Goal: Task Accomplishment & Management: Complete application form

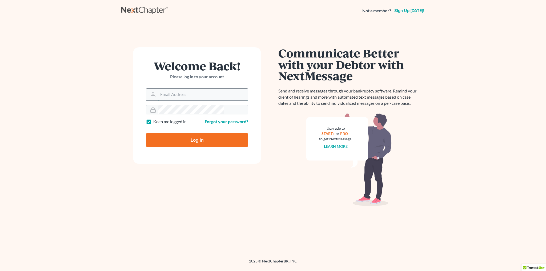
click at [200, 89] on input "Email Address" at bounding box center [203, 95] width 90 height 12
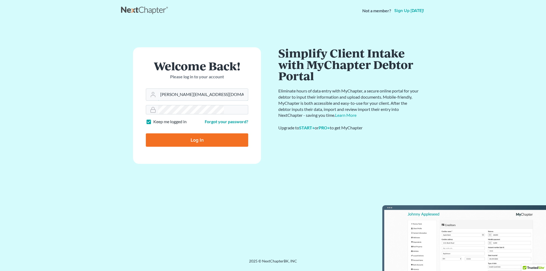
type input "mike@dallagolaw.com"
click at [190, 133] on input "Log In" at bounding box center [197, 139] width 102 height 13
type input "Thinking..."
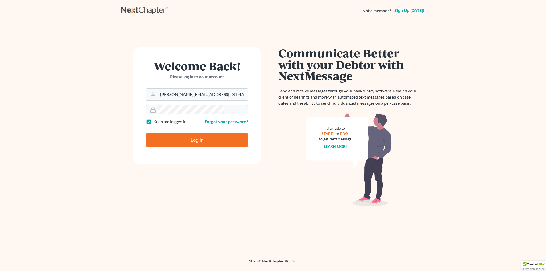
type input "mike@dallagolaw.com"
click at [190, 133] on input "Log In" at bounding box center [197, 139] width 102 height 13
type input "Thinking..."
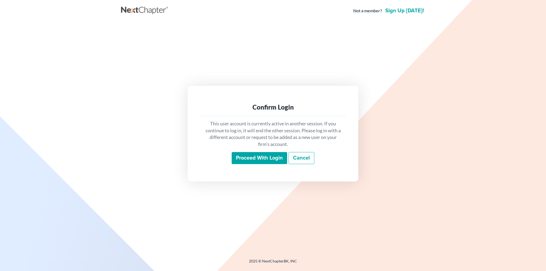
click at [263, 152] on input "Proceed with login" at bounding box center [259, 158] width 55 height 12
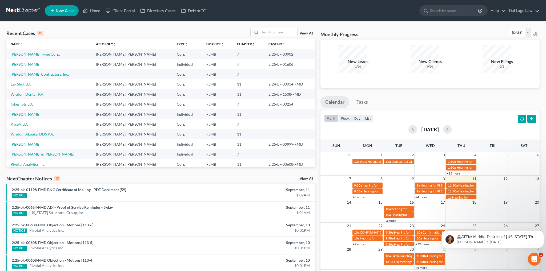
scroll to position [20, 0]
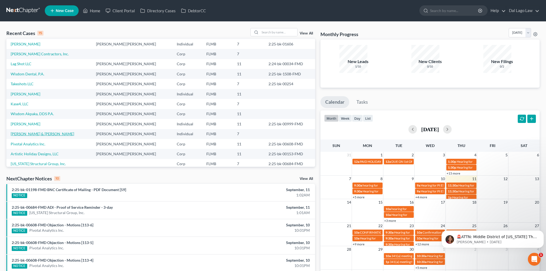
click at [17, 131] on link "[PERSON_NAME] & [PERSON_NAME]" at bounding box center [42, 133] width 63 height 5
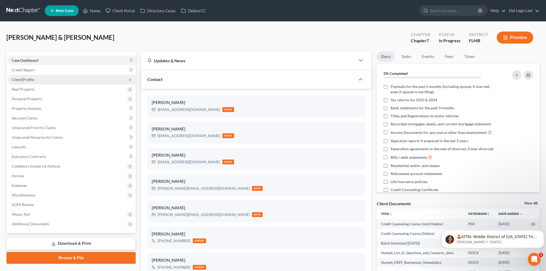
click at [17, 77] on span "Client Profile" at bounding box center [23, 79] width 22 height 5
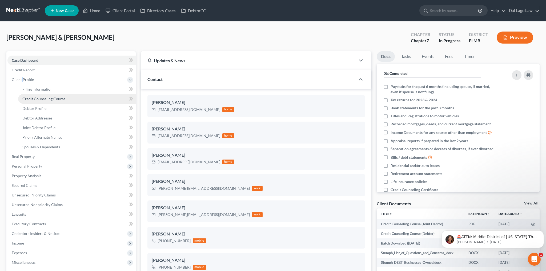
click at [23, 96] on span "Credit Counseling Course" at bounding box center [43, 98] width 43 height 5
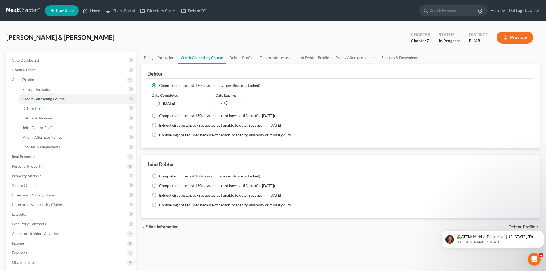
click at [159, 183] on label "Completed in the last 180 days and do not have certificate (file [DATE])" at bounding box center [217, 185] width 116 height 5
click at [161, 183] on input "Completed in the last 180 days and do not have certificate (file [DATE])" at bounding box center [162, 184] width 3 height 3
radio input "true"
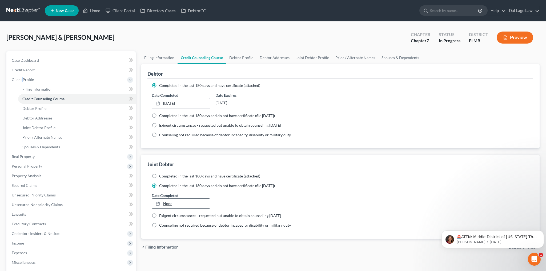
click at [162, 198] on link "None" at bounding box center [181, 203] width 58 height 10
type input "[DATE]"
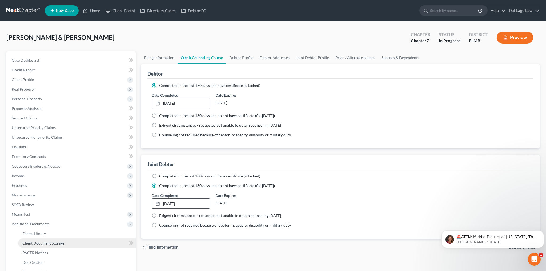
click at [33, 240] on span "Client Document Storage" at bounding box center [43, 242] width 42 height 5
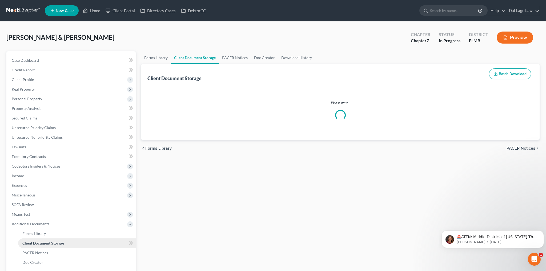
select select "9"
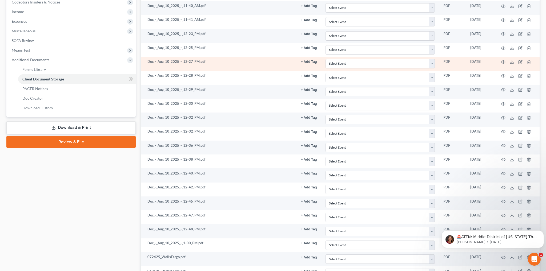
scroll to position [245, 0]
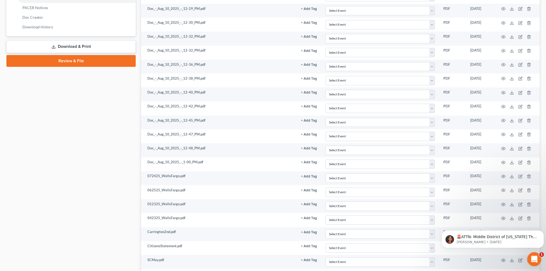
click at [535, 255] on icon "Open Intercom Messenger" at bounding box center [534, 258] width 9 height 9
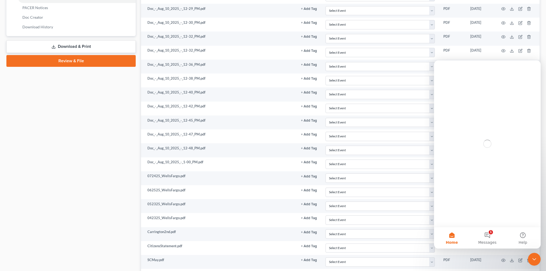
scroll to position [0, 0]
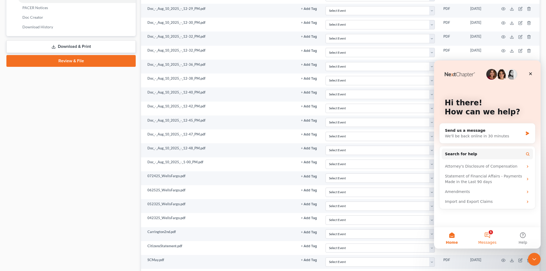
click at [488, 234] on button "1 Messages" at bounding box center [487, 237] width 35 height 21
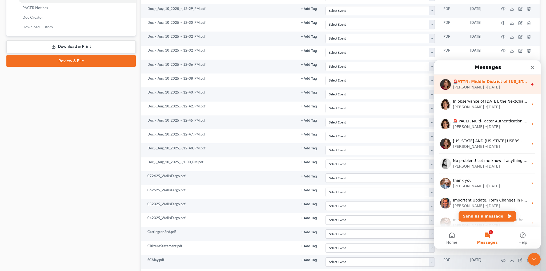
click at [476, 85] on div "[PERSON_NAME] • [DATE]" at bounding box center [490, 87] width 75 height 6
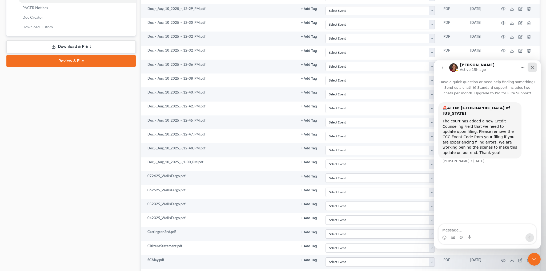
click at [532, 67] on icon "Close" at bounding box center [532, 67] width 3 height 3
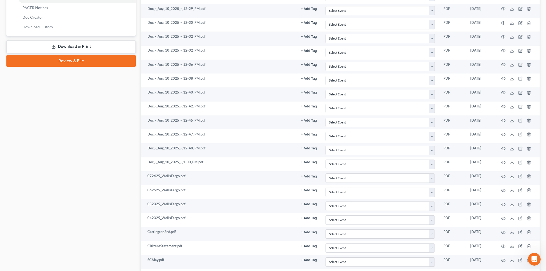
select select "9"
click option "Certificate of Credit Counseling" at bounding box center [0, 0] width 0 height 0
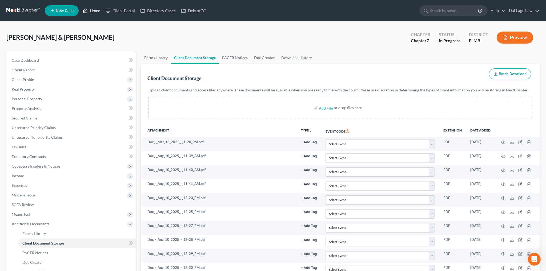
click at [80, 7] on link "Home" at bounding box center [91, 11] width 23 height 10
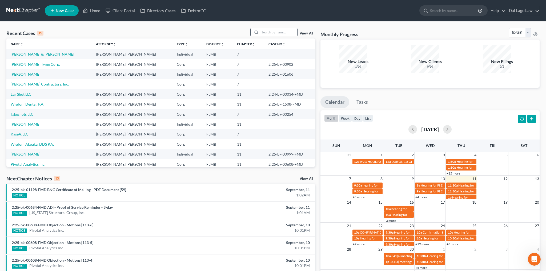
click at [282, 28] on input "search" at bounding box center [278, 32] width 37 height 8
type input "[PERSON_NAME]"
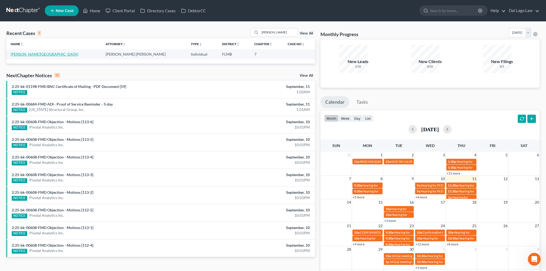
click at [15, 52] on link "[PERSON_NAME][GEOGRAPHIC_DATA]" at bounding box center [45, 54] width 68 height 5
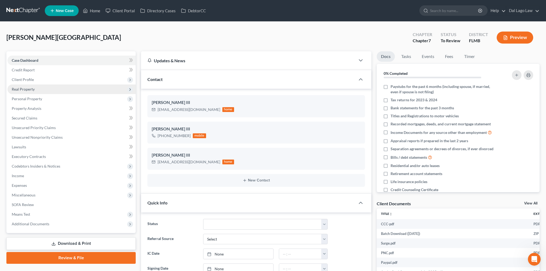
click at [21, 87] on span "Real Property" at bounding box center [23, 89] width 23 height 5
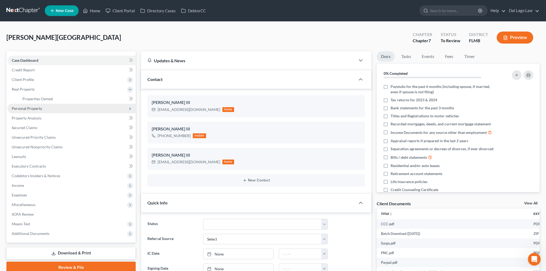
click at [19, 106] on span "Personal Property" at bounding box center [27, 108] width 30 height 5
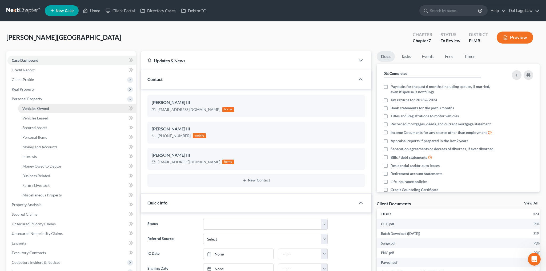
click at [26, 106] on span "Vehicles Owned" at bounding box center [35, 108] width 27 height 5
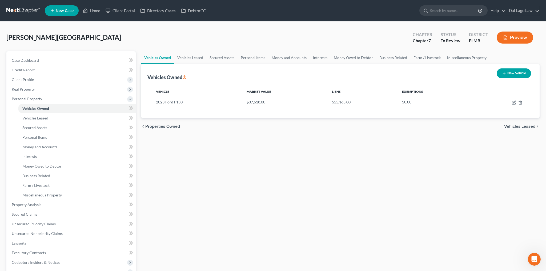
click at [524, 68] on button "New Vehicle" at bounding box center [514, 73] width 34 height 10
select select "0"
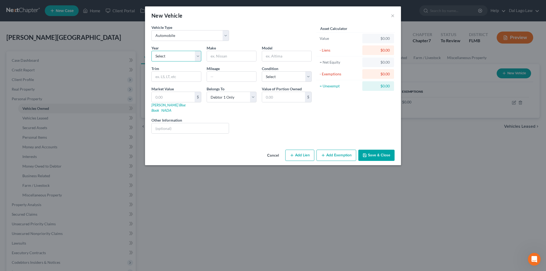
click at [152, 51] on select "Select 2026 2025 2024 2023 2022 2021 2020 2019 2018 2017 2016 2015 2014 2013 20…" at bounding box center [177, 56] width 50 height 11
select select "12"
click option "2014" at bounding box center [0, 0] width 0 height 0
click at [240, 51] on input "text" at bounding box center [231, 56] width 49 height 10
type input "Toyota"
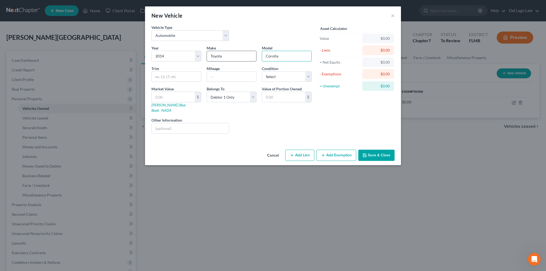
type input "Corolla"
type input "120,000"
click at [262, 71] on select "Select Excellent Very Good Good Fair Poor" at bounding box center [287, 76] width 50 height 11
select select "2"
click option "Good" at bounding box center [0, 0] width 0 height 0
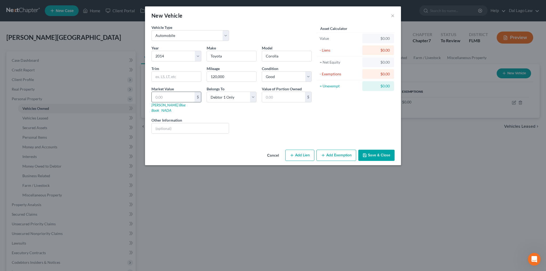
click at [195, 92] on input "text" at bounding box center [173, 97] width 43 height 10
type input "7"
type input "7.00"
type input "70"
type input "70.00"
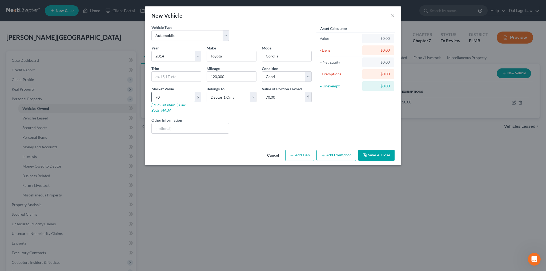
type input "700"
type input "700.00"
type input "7006"
type input "7,006.00"
type input "7,0062"
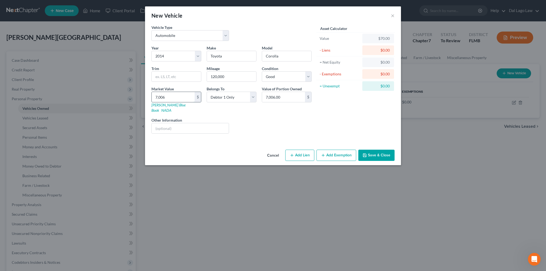
type input "70,062.00"
type input "70,062"
click at [207, 92] on select "Select Debtor 1 Only Debtor 2 Only Debtor 1 And Debtor 2 Only At Least One Of T…" at bounding box center [232, 97] width 50 height 11
select select "3"
click option "At Least One Of The Debtors And Another" at bounding box center [0, 0] width 0 height 0
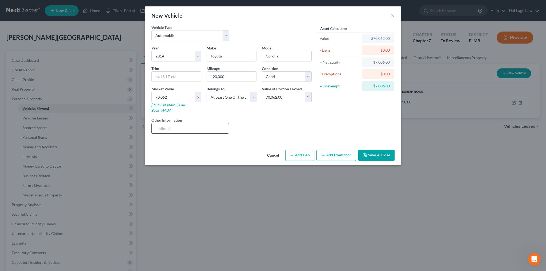
click at [221, 123] on input "text" at bounding box center [190, 128] width 77 height 10
type input "KBB value listed"
click at [289, 92] on input "70,062.00" at bounding box center [283, 97] width 43 height 10
click at [195, 92] on input "70,062" at bounding box center [173, 97] width 43 height 10
type input "7"
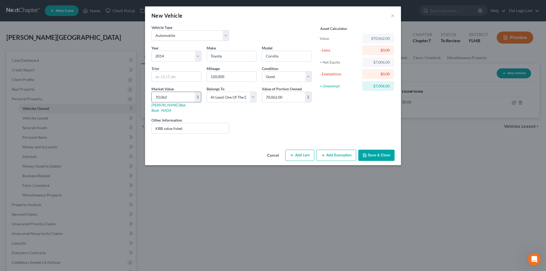
type input "7.00"
type input "70"
type input "70.00"
type input "706"
type input "706.00"
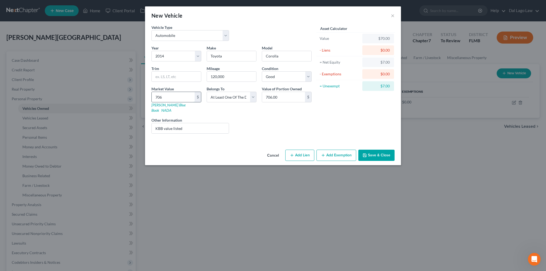
type input "7062"
type input "7,062.00"
type input "7,062"
type input "3,531"
click at [222, 123] on input "KBB value listed" at bounding box center [190, 128] width 77 height 10
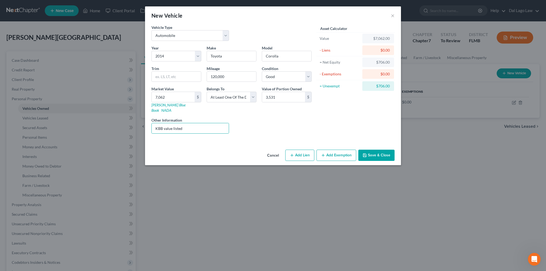
click at [319, 149] on button "Add Exemption" at bounding box center [337, 154] width 40 height 11
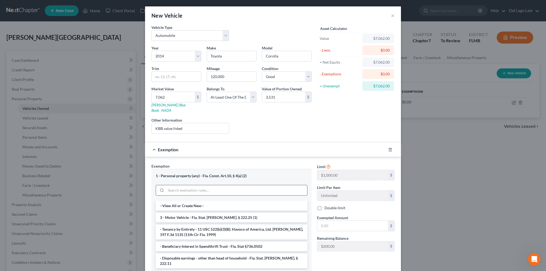
click at [217, 185] on input "search" at bounding box center [236, 190] width 141 height 10
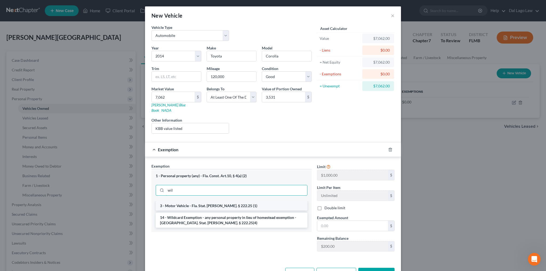
type input "wil"
click at [222, 201] on li "3 - Motor Vehicle - Fla. Stat. [PERSON_NAME]. § 222.25 (1)" at bounding box center [232, 206] width 152 height 10
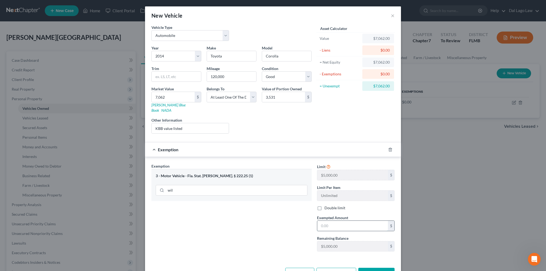
click at [324, 220] on input "text" at bounding box center [352, 225] width 71 height 10
type input "3,531"
click at [359, 267] on button "Save & Close" at bounding box center [377, 272] width 36 height 11
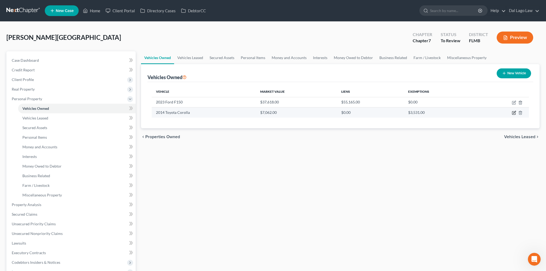
click at [516, 110] on icon "button" at bounding box center [514, 112] width 4 height 4
select select "0"
select select "12"
select select "2"
select select "3"
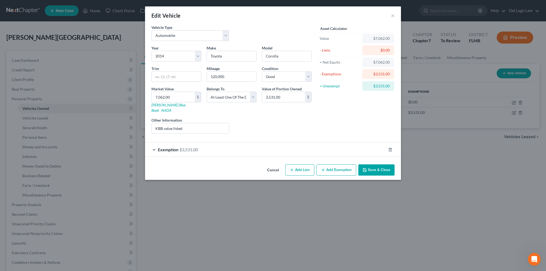
click at [320, 164] on button "Add Exemption" at bounding box center [337, 169] width 40 height 11
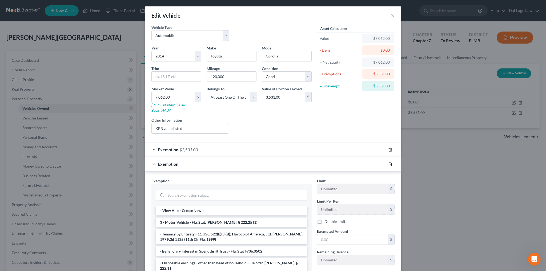
click at [388, 162] on icon "button" at bounding box center [390, 164] width 4 height 4
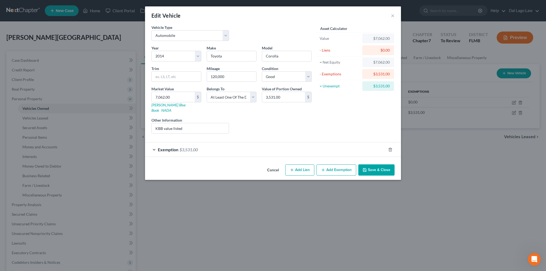
click at [198, 147] on span "$3,531.00" at bounding box center [189, 149] width 18 height 5
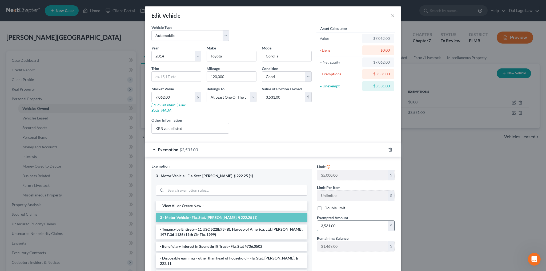
drag, startPoint x: 324, startPoint y: 166, endPoint x: 347, endPoint y: 162, distance: 22.4
click at [347, 220] on input "3,531.00" at bounding box center [352, 225] width 71 height 10
type input "5,000"
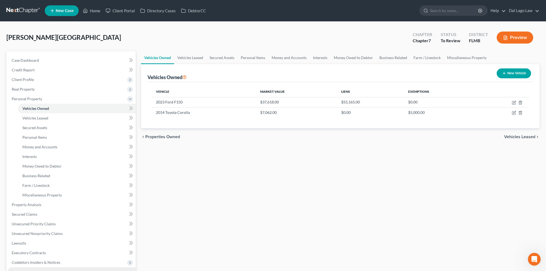
click at [15, 269] on span "Income" at bounding box center [18, 271] width 12 height 5
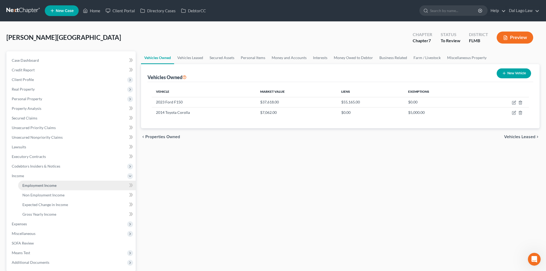
click at [35, 183] on span "Employment Income" at bounding box center [39, 185] width 34 height 5
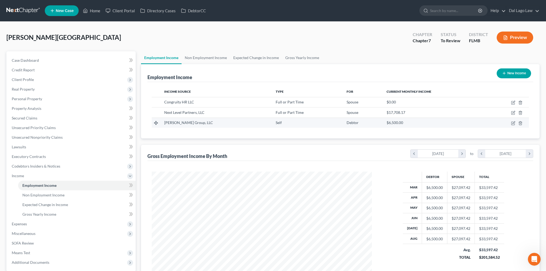
scroll to position [110, 231]
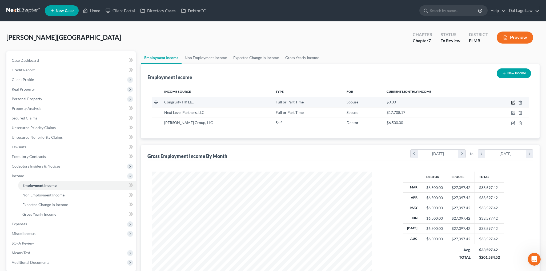
click at [516, 100] on icon "button" at bounding box center [513, 102] width 4 height 4
select select "0"
select select "28"
select select "2"
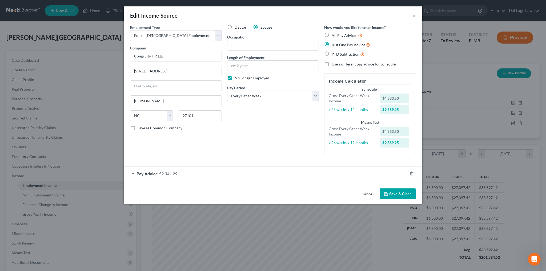
click at [177, 166] on div "Pay Advice $2,341.29" at bounding box center [266, 173] width 284 height 14
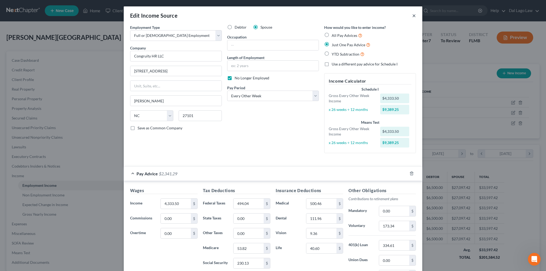
click at [412, 12] on button "×" at bounding box center [414, 15] width 4 height 6
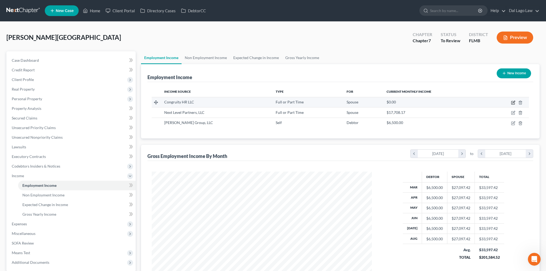
click at [516, 100] on icon "button" at bounding box center [513, 102] width 4 height 4
select select "0"
select select "28"
select select "2"
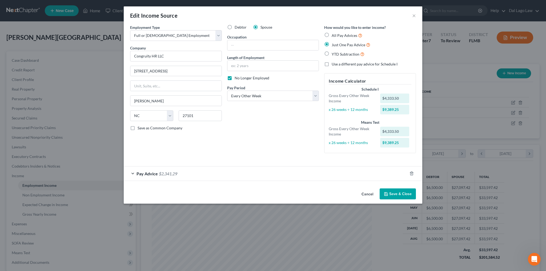
click at [332, 51] on label "YTD Subtraction" at bounding box center [348, 54] width 33 height 6
click at [334, 51] on input "YTD Subtraction" at bounding box center [335, 52] width 3 height 3
radio input "true"
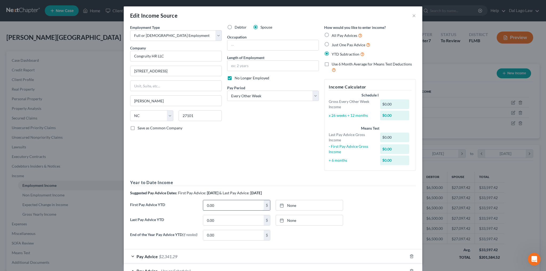
click at [237, 200] on input "0.00" at bounding box center [233, 205] width 61 height 10
type input "0"
type input "26,001"
click at [288, 200] on link "None" at bounding box center [309, 205] width 67 height 10
type input "[DATE]"
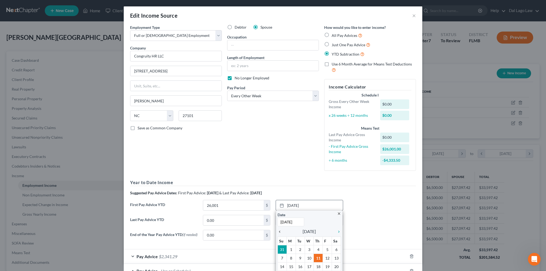
click at [279, 229] on icon "chevron_left" at bounding box center [281, 231] width 7 height 4
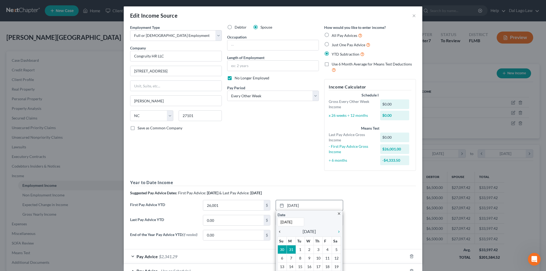
click at [279, 229] on icon "chevron_left" at bounding box center [281, 231] width 7 height 4
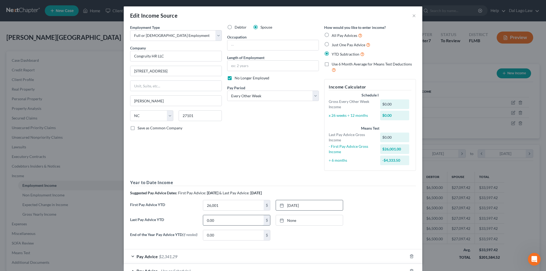
click at [249, 215] on input "0.00" at bounding box center [233, 220] width 61 height 10
type input "52,002"
click at [289, 215] on link "None" at bounding box center [309, 220] width 67 height 10
type input "[DATE]"
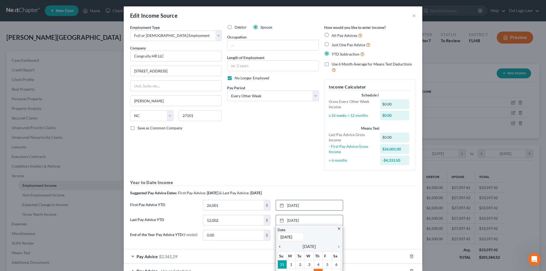
click at [279, 244] on icon "chevron_left" at bounding box center [281, 246] width 7 height 4
click at [280, 244] on icon "chevron_left" at bounding box center [281, 246] width 7 height 4
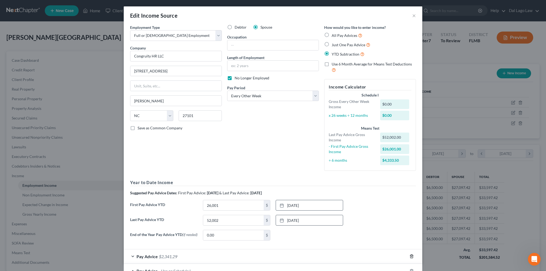
click at [410, 254] on icon "button" at bounding box center [412, 256] width 4 height 4
click at [380, 256] on button "Save & Close" at bounding box center [398, 261] width 36 height 11
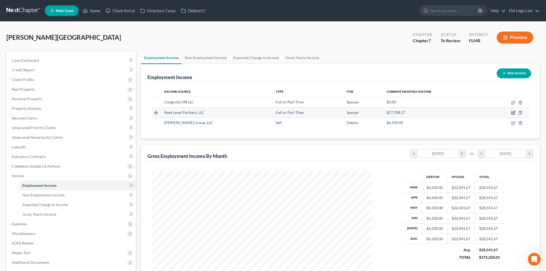
click at [516, 110] on icon "button" at bounding box center [513, 112] width 4 height 4
select select "0"
select select "9"
select select "2"
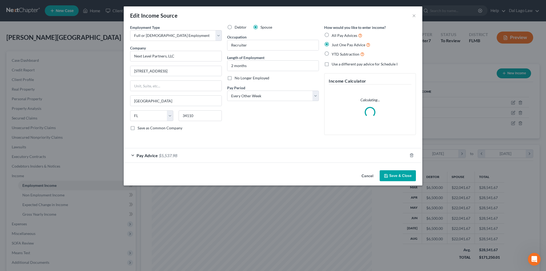
click at [381, 11] on div "Edit Income Source ×" at bounding box center [273, 15] width 299 height 18
click at [412, 12] on button "×" at bounding box center [414, 15] width 4 height 6
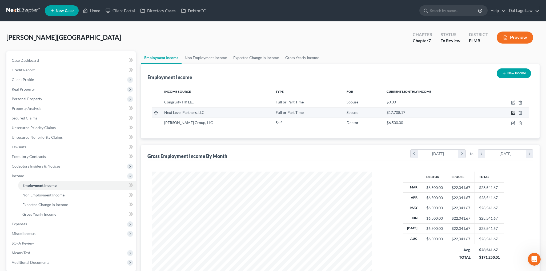
click at [516, 110] on icon "button" at bounding box center [513, 112] width 4 height 4
select select "0"
select select "9"
select select "2"
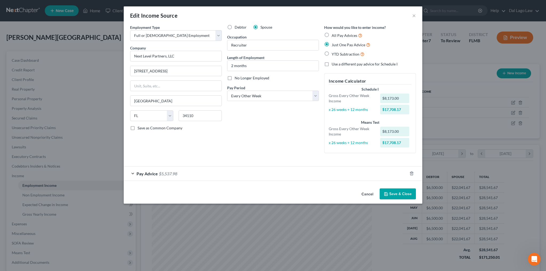
click at [332, 32] on label "All Pay Advices" at bounding box center [347, 35] width 31 height 6
click at [334, 32] on input "All Pay Advices" at bounding box center [335, 33] width 3 height 3
radio input "true"
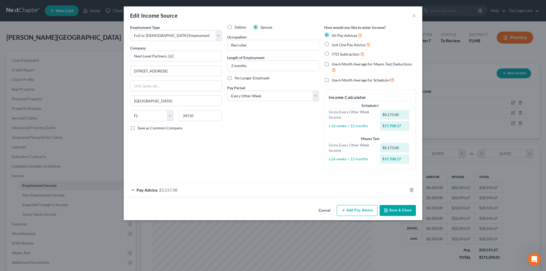
click at [177, 187] on span "$5,537.98" at bounding box center [168, 189] width 18 height 5
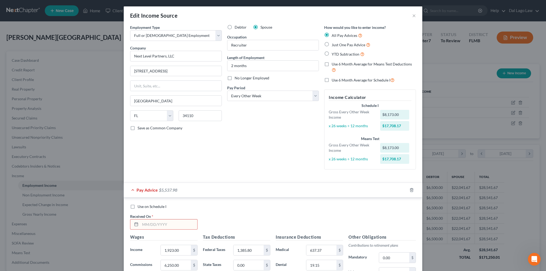
click at [190, 219] on input "text" at bounding box center [168, 224] width 57 height 10
type input "[DATE]"
type input "1,923.08"
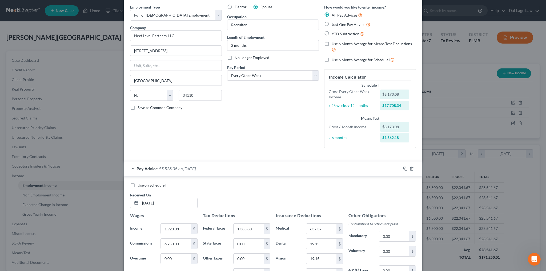
scroll to position [25, 0]
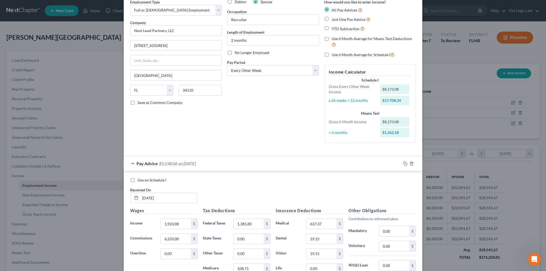
drag, startPoint x: 364, startPoint y: 256, endPoint x: 364, endPoint y: 253, distance: 2.7
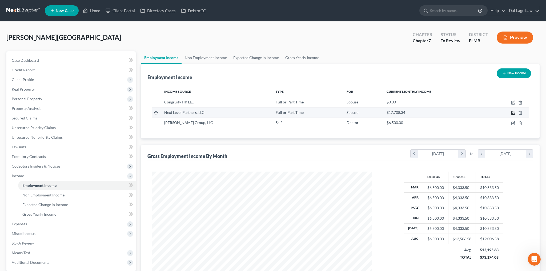
click at [516, 110] on icon "button" at bounding box center [513, 112] width 4 height 4
select select "0"
select select "9"
select select "2"
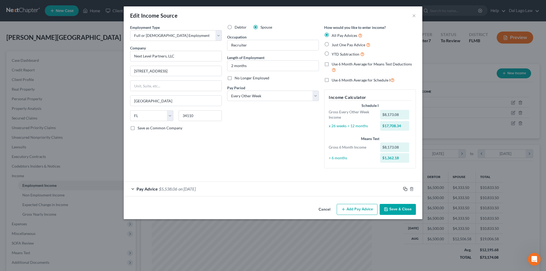
click at [403, 186] on icon "button" at bounding box center [405, 188] width 4 height 4
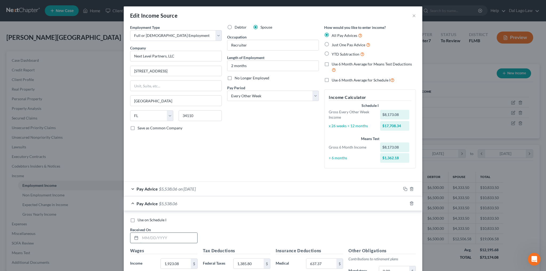
click at [197, 232] on input "text" at bounding box center [168, 237] width 57 height 10
type input "[DATE]"
click at [403, 201] on icon "button" at bounding box center [405, 203] width 4 height 4
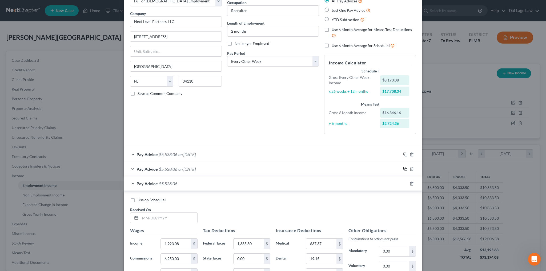
scroll to position [41, 0]
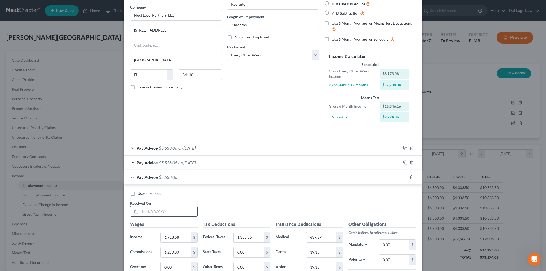
click at [197, 206] on input "text" at bounding box center [168, 211] width 57 height 10
type input "[DATE]"
click at [403, 175] on icon "button" at bounding box center [405, 177] width 4 height 4
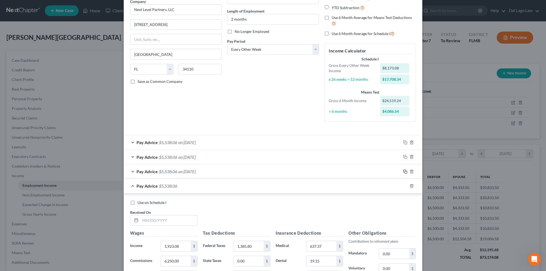
scroll to position [58, 0]
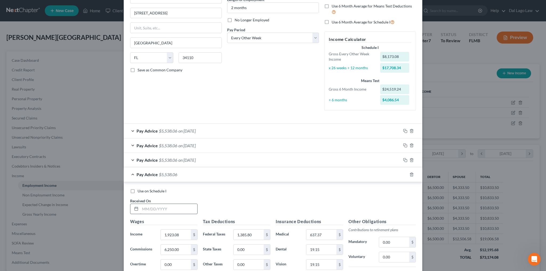
click at [197, 204] on input "text" at bounding box center [168, 209] width 57 height 10
type input "[DATE]"
click at [403, 172] on icon "button" at bounding box center [405, 174] width 4 height 4
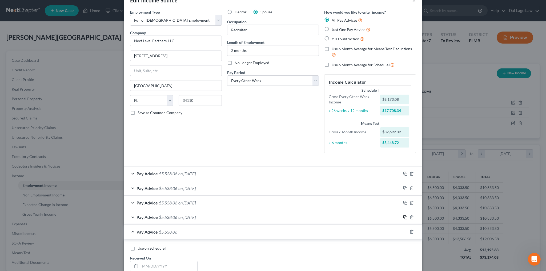
scroll to position [61, 0]
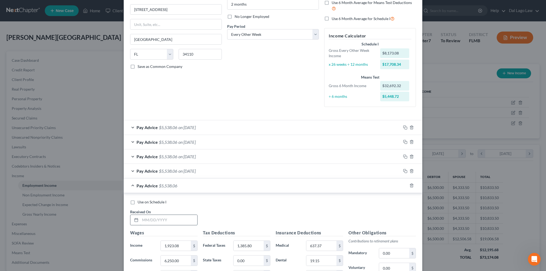
click at [197, 214] on input "text" at bounding box center [168, 219] width 57 height 10
type input "[DATE]"
click at [403, 183] on icon "button" at bounding box center [405, 185] width 4 height 4
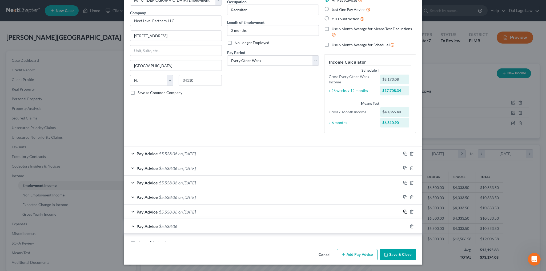
scroll to position [26, 0]
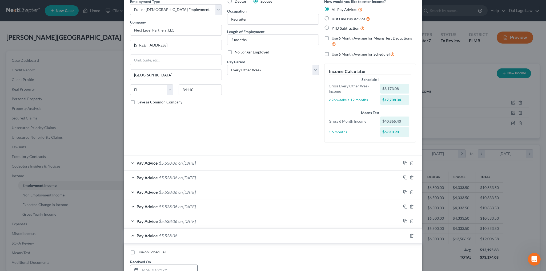
click at [197, 264] on input "text" at bounding box center [168, 269] width 57 height 10
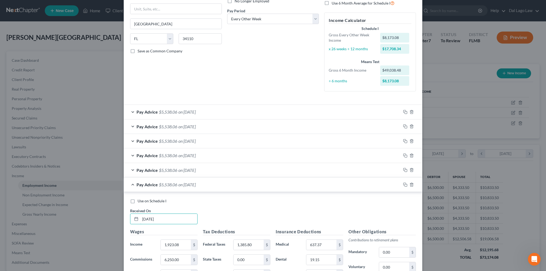
scroll to position [80, 0]
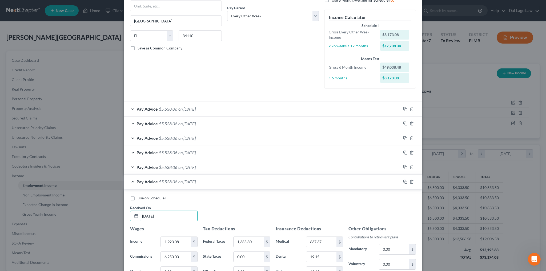
type input "[DATE]"
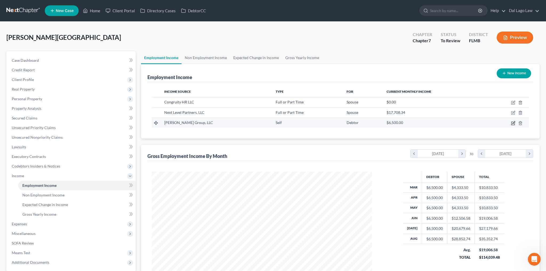
click at [516, 121] on icon "button" at bounding box center [513, 123] width 4 height 4
select select "1"
select select "9"
select select "3"
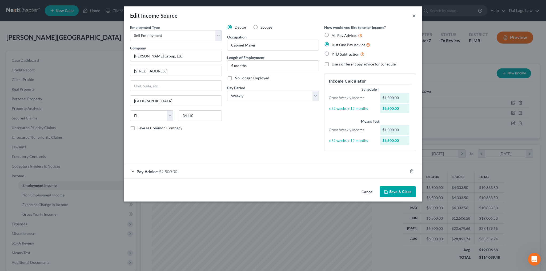
click at [412, 12] on button "×" at bounding box center [414, 15] width 4 height 6
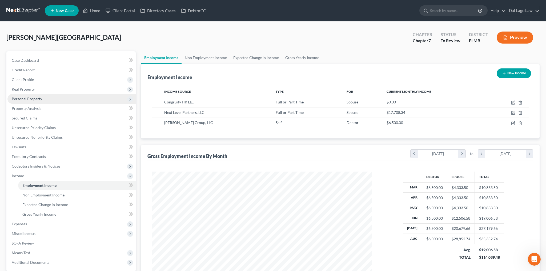
click at [25, 96] on span "Personal Property" at bounding box center [27, 98] width 30 height 5
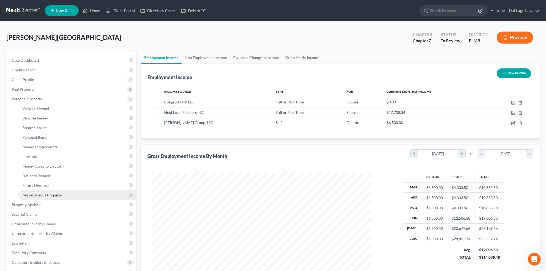
click at [30, 192] on span "Miscellaneous Property" at bounding box center [41, 194] width 39 height 5
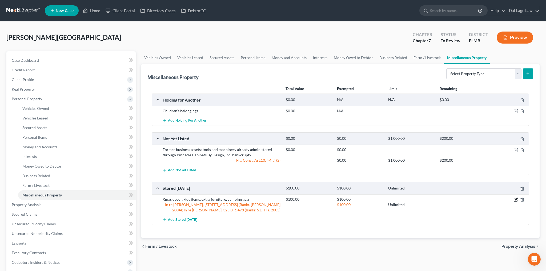
click at [518, 197] on icon "button" at bounding box center [516, 199] width 4 height 4
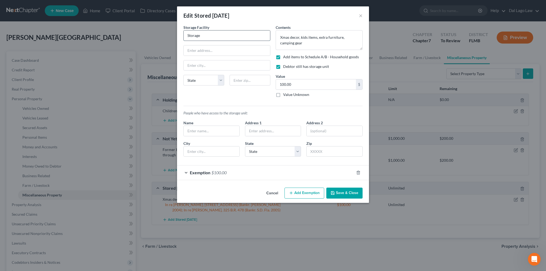
click at [225, 30] on input "Storage" at bounding box center [227, 35] width 86 height 10
drag, startPoint x: 225, startPoint y: 27, endPoint x: 191, endPoint y: 30, distance: 34.0
click at [191, 30] on input "Storage" at bounding box center [227, 35] width 86 height 10
type input "Extra Space Storage"
type input "19440 S Tamiami Trail"
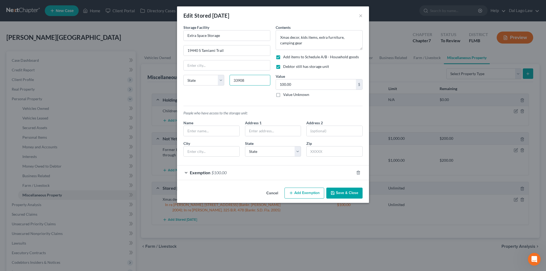
type input "33908"
type input "[GEOGRAPHIC_DATA][PERSON_NAME]"
select select "9"
click at [330, 187] on button "Save & Close" at bounding box center [345, 192] width 36 height 11
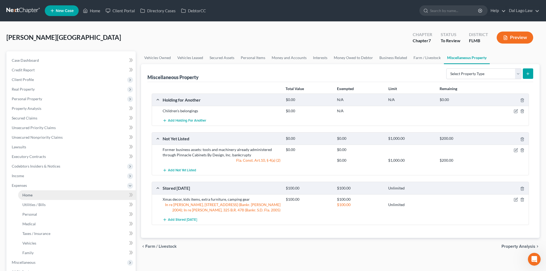
click at [25, 192] on span "Home" at bounding box center [27, 194] width 10 height 5
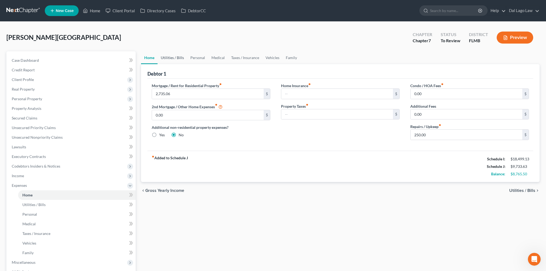
click at [169, 51] on link "Utilities / Bills" at bounding box center [173, 57] width 30 height 13
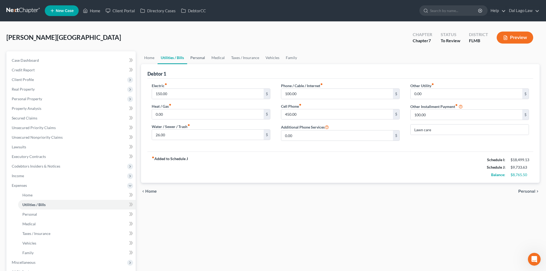
click at [187, 51] on link "Personal" at bounding box center [197, 57] width 21 height 13
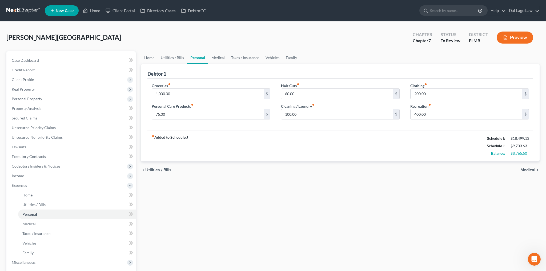
click at [208, 51] on link "Medical" at bounding box center [218, 57] width 20 height 13
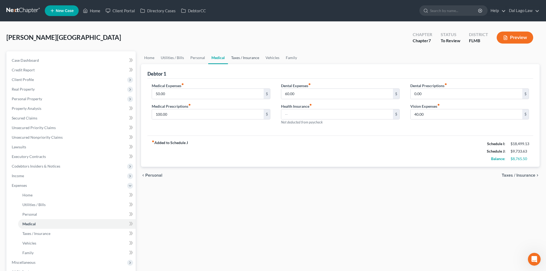
click at [228, 51] on link "Taxes / Insurance" at bounding box center [245, 57] width 34 height 13
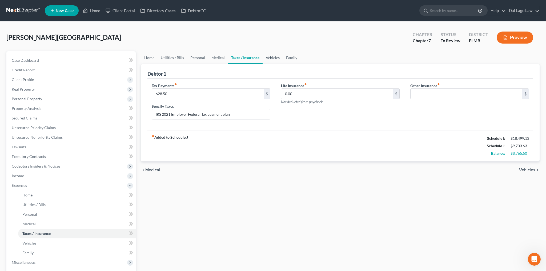
click at [263, 51] on link "Vehicles" at bounding box center [273, 57] width 20 height 13
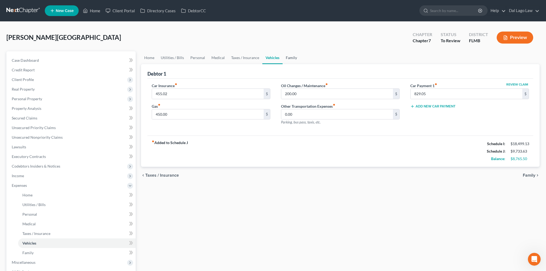
click at [283, 51] on link "Family" at bounding box center [292, 57] width 18 height 13
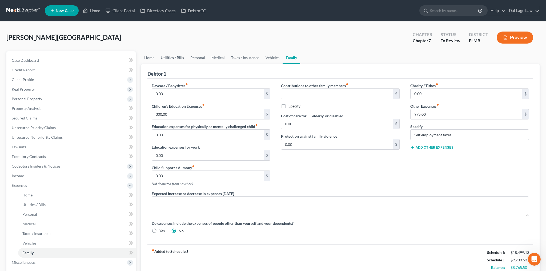
click at [158, 51] on link "Utilities / Bills" at bounding box center [173, 57] width 30 height 13
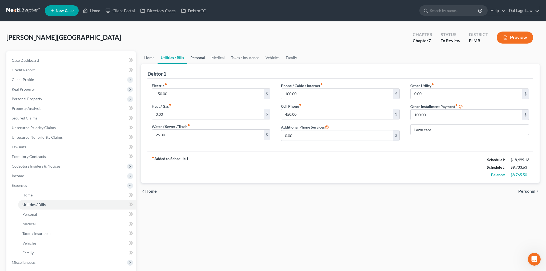
click at [187, 51] on link "Personal" at bounding box center [197, 57] width 21 height 13
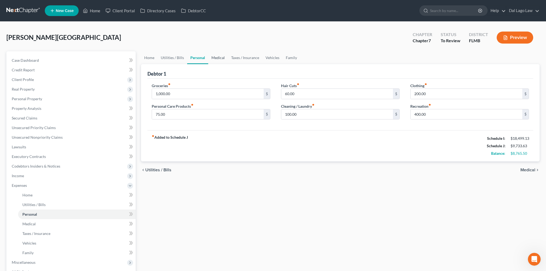
click at [208, 51] on link "Medical" at bounding box center [218, 57] width 20 height 13
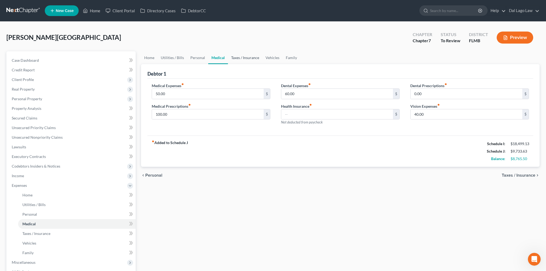
click at [228, 51] on link "Taxes / Insurance" at bounding box center [245, 57] width 34 height 13
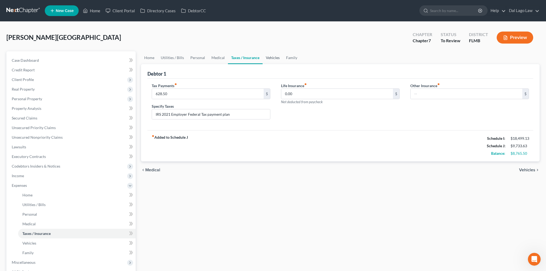
click at [263, 51] on link "Vehicles" at bounding box center [273, 57] width 20 height 13
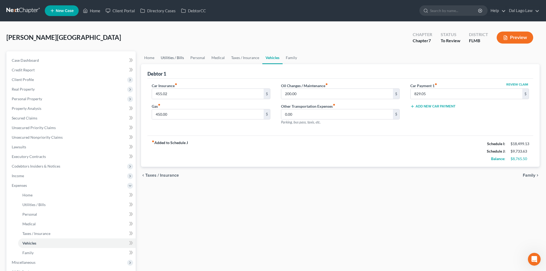
click at [161, 51] on link "Utilities / Bills" at bounding box center [173, 57] width 30 height 13
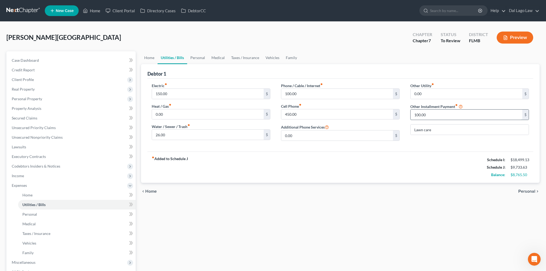
click at [432, 109] on input "100.00" at bounding box center [467, 114] width 112 height 10
type input "100.00"
click at [283, 51] on link "Family" at bounding box center [292, 57] width 18 height 13
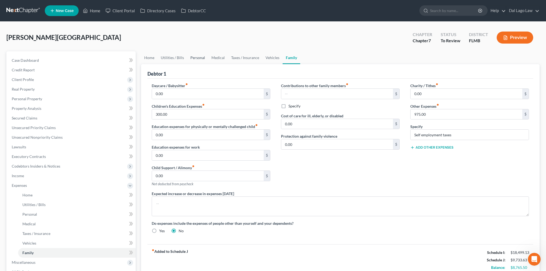
click at [187, 51] on link "Personal" at bounding box center [197, 57] width 21 height 13
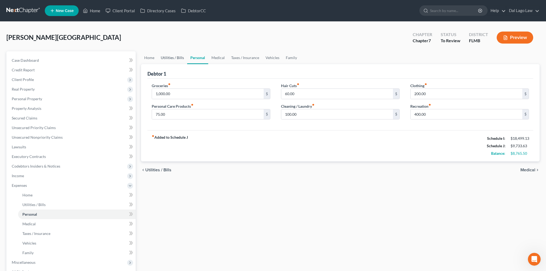
click at [165, 51] on link "Utilities / Bills" at bounding box center [173, 57] width 30 height 13
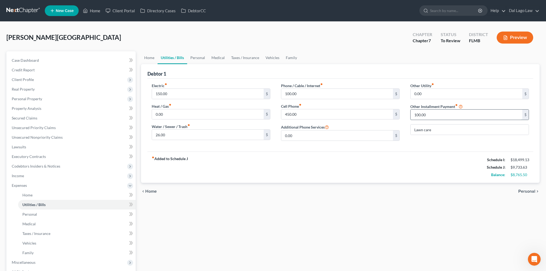
click at [425, 109] on input "100.00" at bounding box center [467, 114] width 112 height 10
click at [431, 109] on input "155.19" at bounding box center [467, 114] width 112 height 10
type input "155"
type input "Lawn care & Storage unit"
click at [18, 96] on span "Personal Property" at bounding box center [27, 98] width 30 height 5
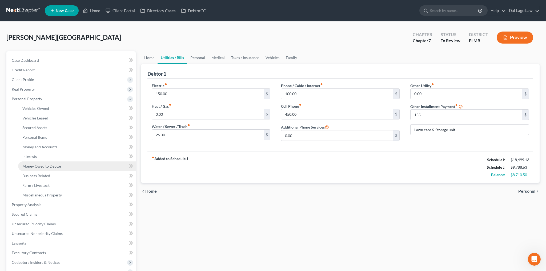
click at [27, 164] on span "Money Owed to Debtor" at bounding box center [41, 166] width 39 height 5
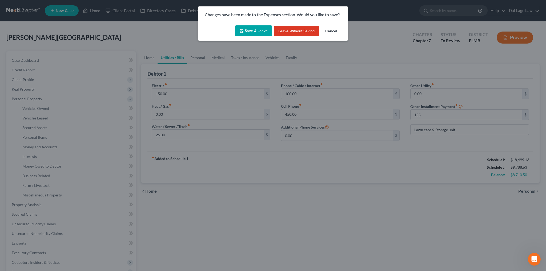
click at [261, 25] on button "Save & Leave" at bounding box center [253, 30] width 37 height 11
type input "155.00"
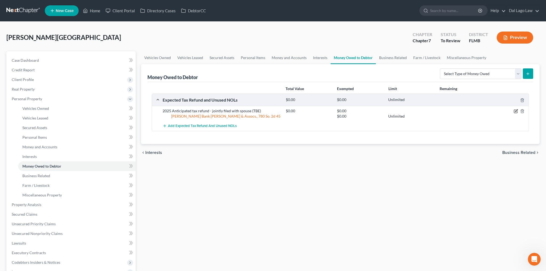
click at [518, 109] on icon "button" at bounding box center [516, 111] width 4 height 4
select select "0"
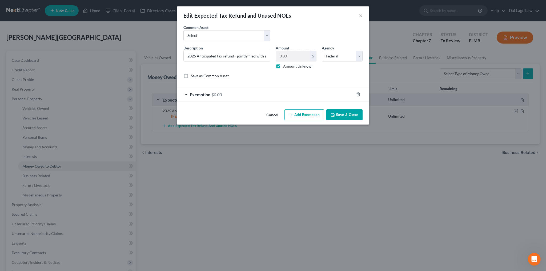
click at [283, 63] on label "Amount Unknown" at bounding box center [298, 65] width 30 height 5
click at [285, 63] on input "Amount Unknown" at bounding box center [286, 64] width 3 height 3
checkbox input "false"
click at [285, 51] on input "0.00" at bounding box center [293, 56] width 34 height 10
type input "12,734"
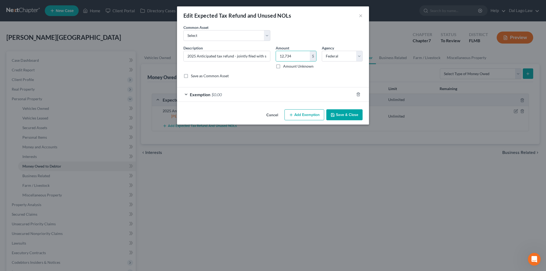
click at [222, 92] on span "$0.00" at bounding box center [217, 94] width 10 height 5
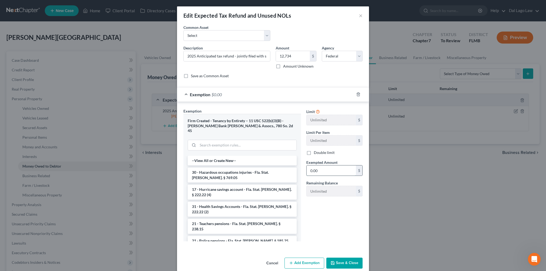
click at [319, 165] on input "0.00" at bounding box center [331, 170] width 49 height 10
type input "12,734"
click at [328, 257] on button "Save & Close" at bounding box center [345, 262] width 36 height 11
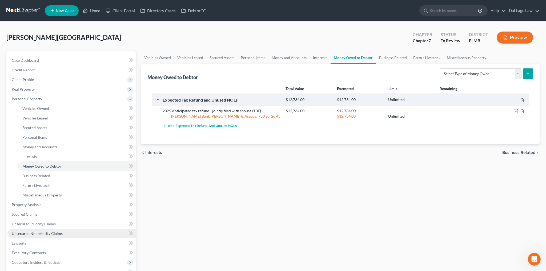
click at [30, 231] on span "Unsecured Nonpriority Claims" at bounding box center [37, 233] width 51 height 5
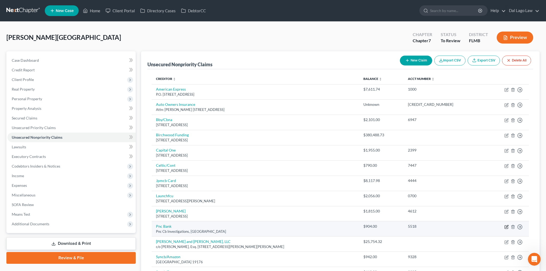
click at [509, 224] on icon "button" at bounding box center [507, 226] width 4 height 4
select select "36"
select select "2"
select select "0"
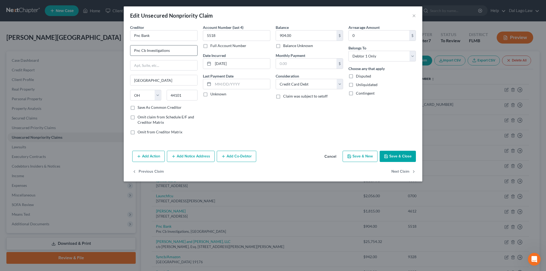
click at [197, 45] on input "Pnc Cb Investigations" at bounding box center [163, 50] width 67 height 10
drag, startPoint x: 202, startPoint y: 39, endPoint x: 158, endPoint y: 44, distance: 44.6
click at [158, 45] on input "Pnc Cb Investigations" at bounding box center [163, 50] width 67 height 10
type input "[STREET_ADDRESS]"
type input "15644"
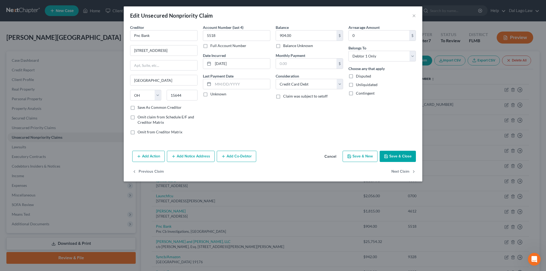
type input "[PERSON_NAME]"
select select "39"
click at [173, 30] on input "Pnc Bank" at bounding box center [163, 35] width 67 height 11
type input "PNC Bank"
click at [380, 150] on button "Save & Close" at bounding box center [398, 155] width 36 height 11
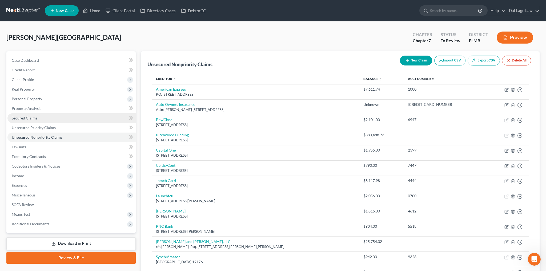
click at [18, 116] on span "Secured Claims" at bounding box center [25, 118] width 26 height 5
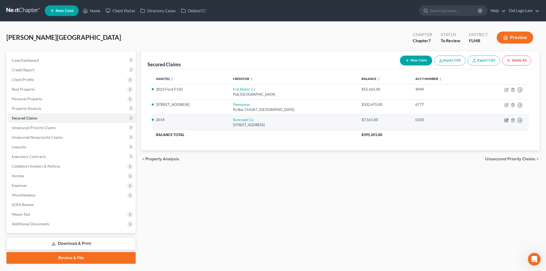
drag, startPoint x: 514, startPoint y: 95, endPoint x: 506, endPoint y: 95, distance: 7.5
click at [509, 118] on icon "button" at bounding box center [507, 120] width 4 height 4
select select "9"
select select "0"
select select "4"
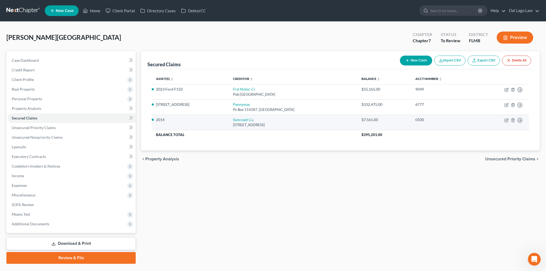
select select "3"
select select "0"
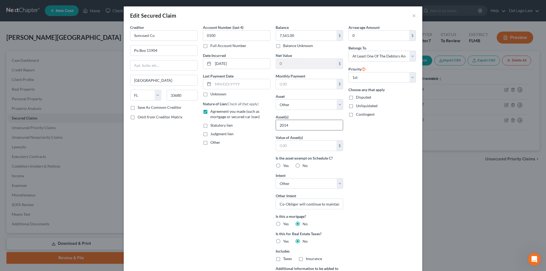
click at [320, 120] on input "2014" at bounding box center [309, 125] width 67 height 10
select select "20"
click option "2014 Toyota Corolla - $7062.0" at bounding box center [0, 0] width 0 height 0
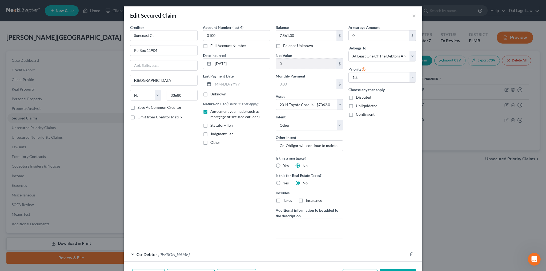
click at [380, 269] on button "Save & Close" at bounding box center [398, 274] width 36 height 11
select select
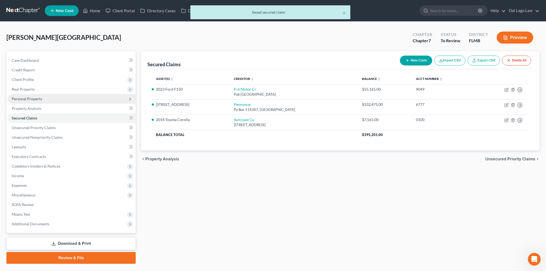
click at [20, 96] on span "Personal Property" at bounding box center [27, 98] width 30 height 5
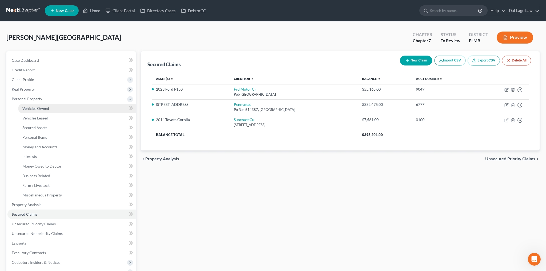
click at [22, 106] on span "Vehicles Owned" at bounding box center [35, 108] width 27 height 5
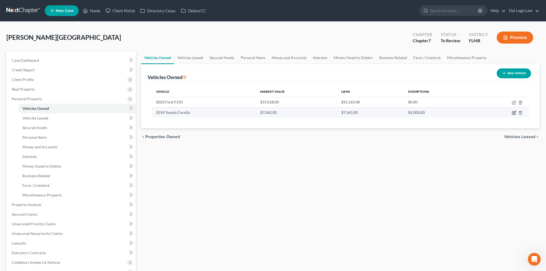
click at [516, 111] on icon "button" at bounding box center [513, 112] width 3 height 3
select select "0"
select select "12"
select select "2"
select select "3"
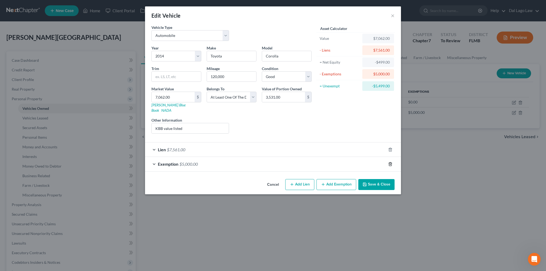
click at [388, 162] on icon "button" at bounding box center [390, 164] width 4 height 4
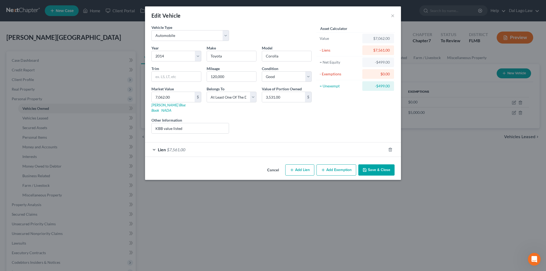
click at [359, 164] on button "Save & Close" at bounding box center [377, 169] width 36 height 11
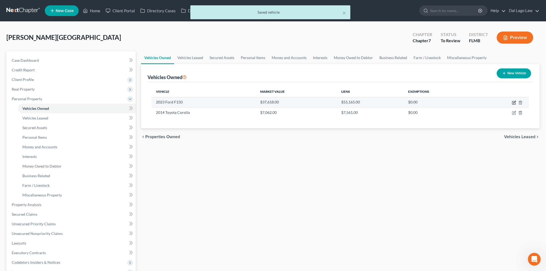
click at [516, 101] on icon "button" at bounding box center [515, 102] width 2 height 2
select select "0"
select select "3"
select select "2"
select select "0"
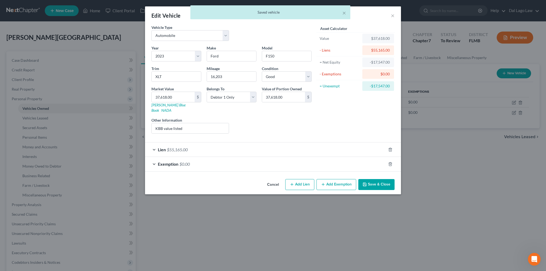
click at [178, 161] on span "Exemption" at bounding box center [168, 163] width 21 height 5
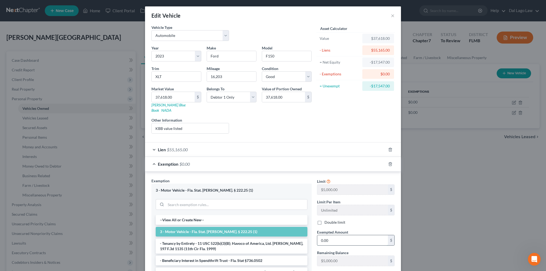
click at [328, 235] on input "0.00" at bounding box center [352, 240] width 71 height 10
type input "5,000"
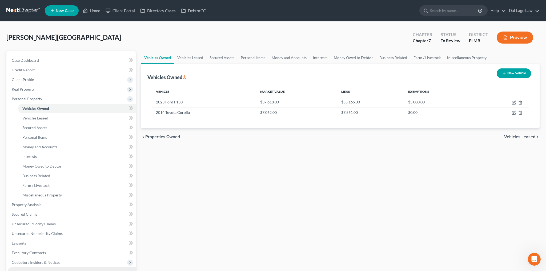
click at [13, 269] on span "Income" at bounding box center [18, 271] width 12 height 5
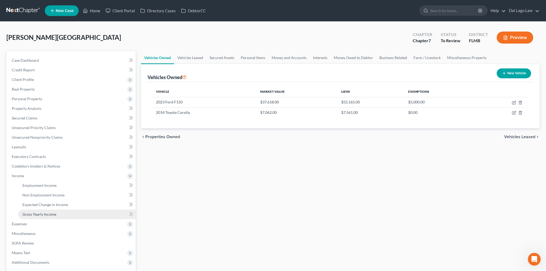
click at [37, 212] on span "Gross Yearly Income" at bounding box center [39, 214] width 34 height 5
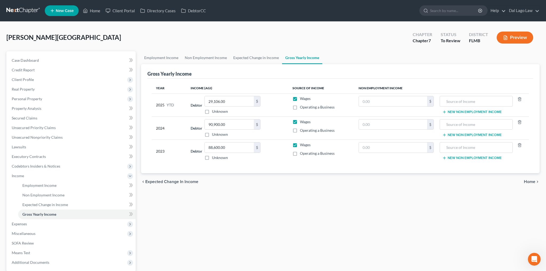
click at [300, 104] on label "Operating a Business" at bounding box center [317, 106] width 35 height 5
click at [302, 104] on input "Operating a Business" at bounding box center [303, 105] width 3 height 3
checkbox input "true"
click at [300, 96] on label "Wages" at bounding box center [305, 98] width 11 height 5
click at [302, 96] on input "Wages" at bounding box center [303, 97] width 3 height 3
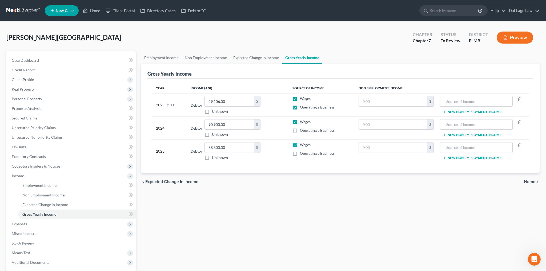
checkbox input "false"
click at [217, 96] on input "29,106.00" at bounding box center [229, 101] width 49 height 10
type input "35,106"
click at [33, 183] on span "Employment Income" at bounding box center [39, 185] width 34 height 5
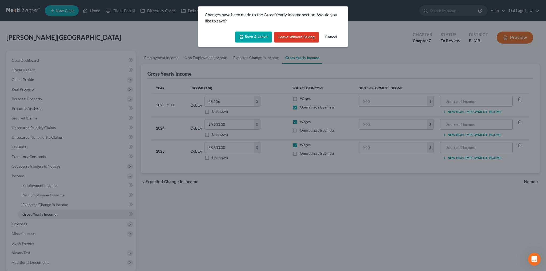
click at [261, 31] on button "Save & Leave" at bounding box center [253, 36] width 37 height 11
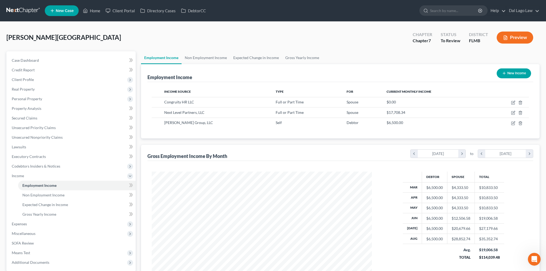
scroll to position [110, 231]
click at [515, 121] on icon "button" at bounding box center [514, 122] width 2 height 2
select select "1"
select select "9"
select select "3"
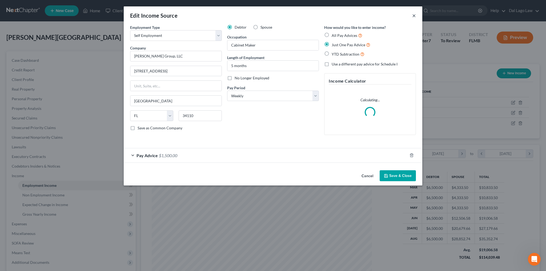
click at [412, 12] on button "×" at bounding box center [414, 15] width 4 height 6
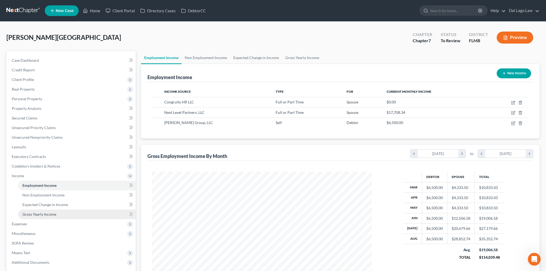
click at [29, 209] on link "Gross Yearly Income" at bounding box center [77, 214] width 118 height 10
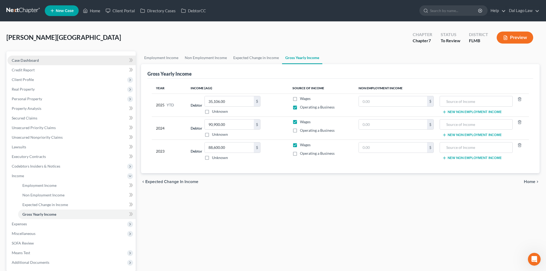
click at [21, 58] on span "Case Dashboard" at bounding box center [25, 60] width 27 height 5
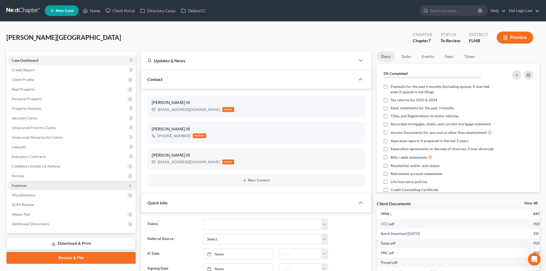
click at [18, 183] on span "Expenses" at bounding box center [19, 185] width 15 height 5
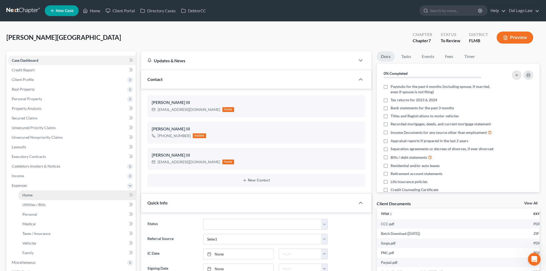
click at [22, 192] on span "Home" at bounding box center [27, 194] width 10 height 5
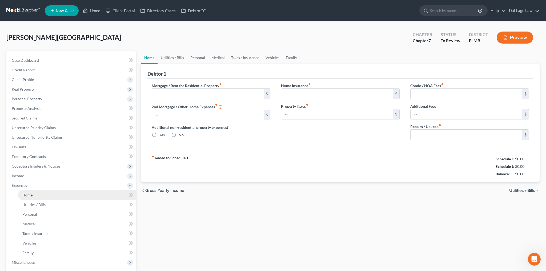
type input "2,735.06"
type input "0.00"
radio input "true"
type input "0.00"
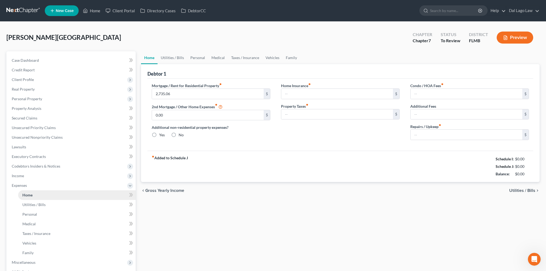
type input "250.00"
click at [283, 51] on link "Family" at bounding box center [292, 57] width 18 height 13
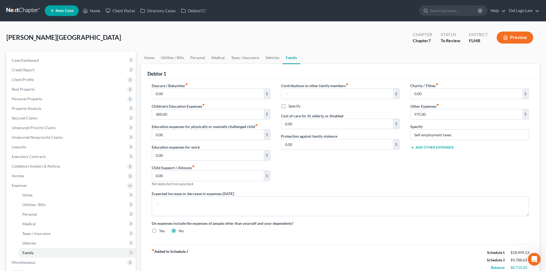
click at [426, 145] on button "Add Other Expenses" at bounding box center [432, 147] width 43 height 4
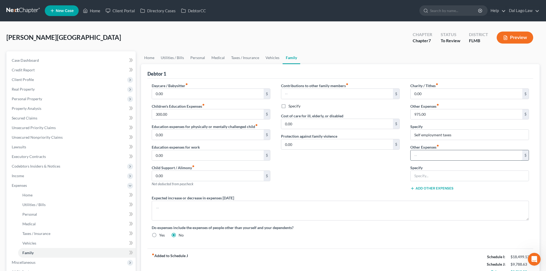
click at [425, 150] on input "text" at bounding box center [467, 155] width 112 height 10
type input "5,000"
click at [428, 170] on input "text" at bounding box center [470, 175] width 118 height 10
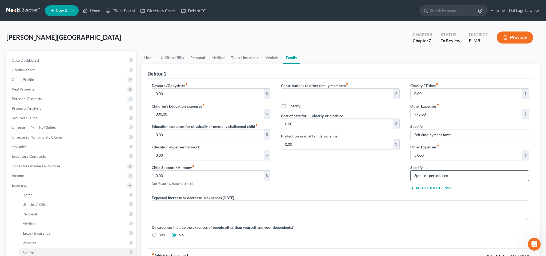
click at [452, 170] on input "Spouse's personal ex" at bounding box center [470, 175] width 118 height 10
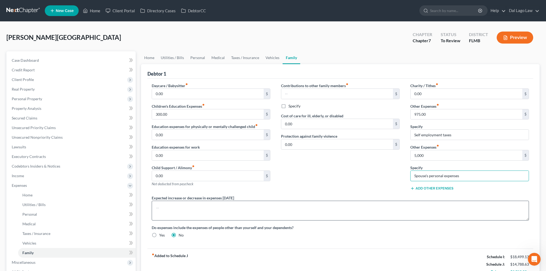
type input "Spouse's personal expenses"
click at [427, 200] on textarea at bounding box center [340, 210] width 377 height 20
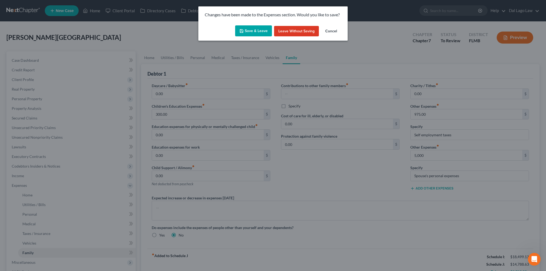
click at [259, 25] on button "Save & Leave" at bounding box center [253, 30] width 37 height 11
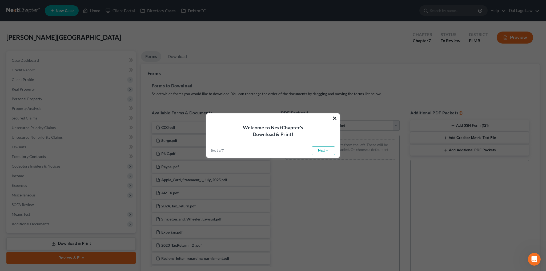
click at [335, 121] on button "×" at bounding box center [334, 118] width 5 height 9
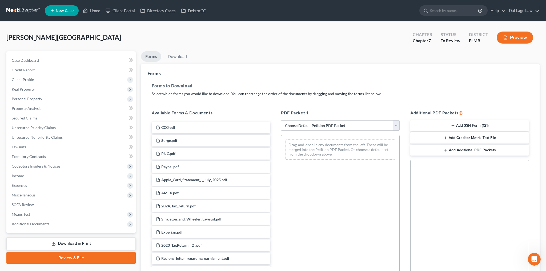
click at [281, 120] on select "Choose Default Petition PDF Packet Complete Bankruptcy Petition (all forms and …" at bounding box center [340, 125] width 119 height 11
select select "0"
click option "Complete Bankruptcy Petition (all forms and schedules)" at bounding box center [0, 0] width 0 height 0
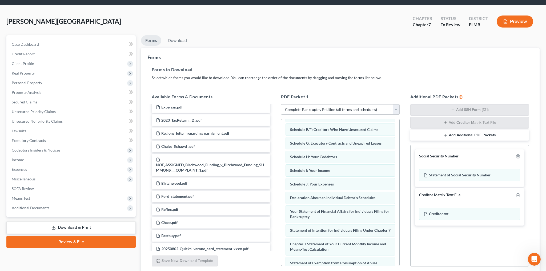
scroll to position [121, 0]
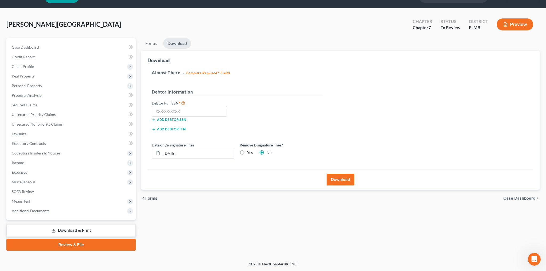
scroll to position [0, 0]
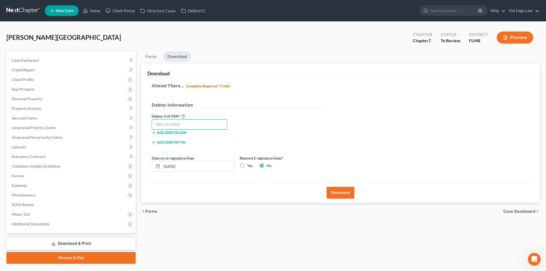
click at [187, 119] on input "text" at bounding box center [189, 124] width 75 height 11
type input "093-60-9632"
click at [190, 161] on input "[DATE]" at bounding box center [198, 166] width 72 height 10
drag, startPoint x: 190, startPoint y: 130, endPoint x: 119, endPoint y: 140, distance: 71.6
click at [162, 161] on input "[DATE]" at bounding box center [198, 166] width 72 height 10
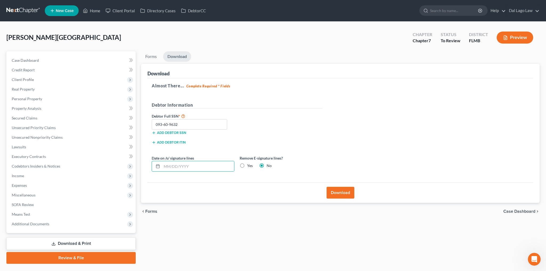
click at [247, 163] on label "Yes" at bounding box center [250, 165] width 6 height 5
click at [249, 163] on input "Yes" at bounding box center [250, 164] width 3 height 3
radio input "true"
radio input "false"
click at [339, 186] on button "Download" at bounding box center [341, 192] width 28 height 12
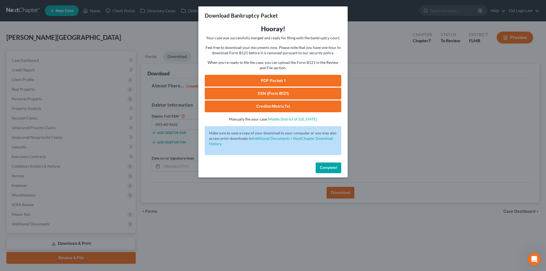
click at [270, 75] on link "PDF Packet 1" at bounding box center [273, 81] width 137 height 12
click at [266, 88] on link "SSN (Form B121)" at bounding box center [273, 94] width 137 height 12
click at [320, 165] on span "Complete!" at bounding box center [328, 167] width 17 height 5
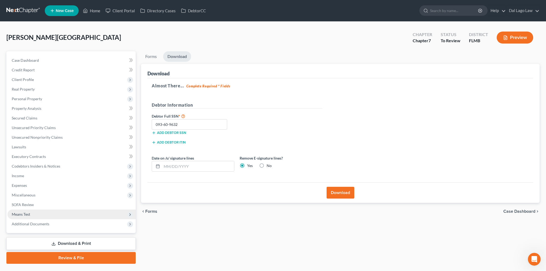
click at [16, 212] on span "Means Test" at bounding box center [21, 214] width 18 height 5
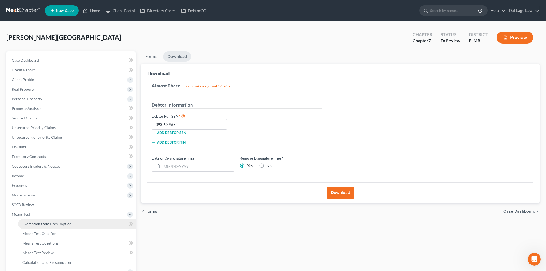
click at [39, 221] on span "Exemption from Presumption" at bounding box center [46, 223] width 49 height 5
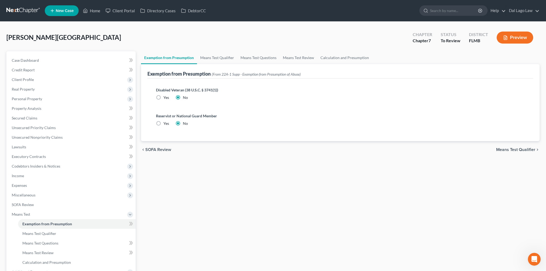
click at [515, 147] on span "Means Test Qualifier" at bounding box center [515, 149] width 39 height 4
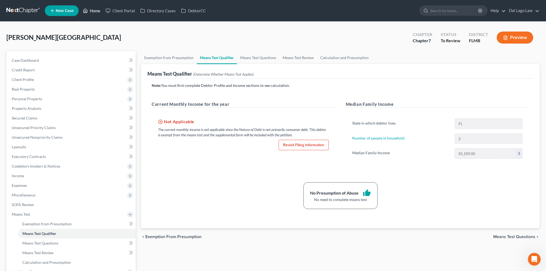
click at [81, 8] on link "Home" at bounding box center [91, 11] width 23 height 10
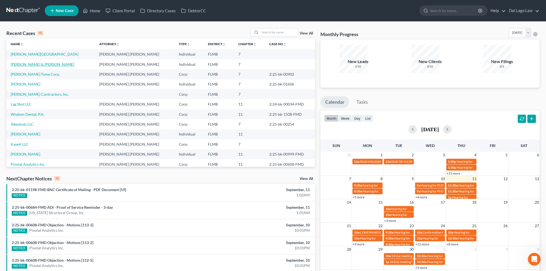
click at [37, 62] on link "[PERSON_NAME] & [PERSON_NAME]" at bounding box center [42, 64] width 63 height 5
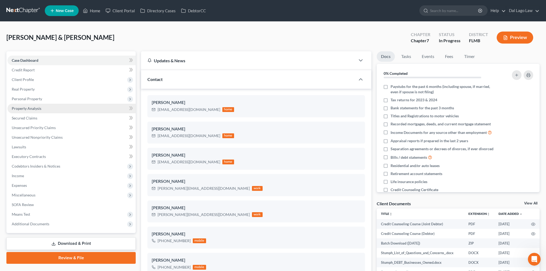
click at [23, 106] on span "Property Analysis" at bounding box center [27, 108] width 30 height 5
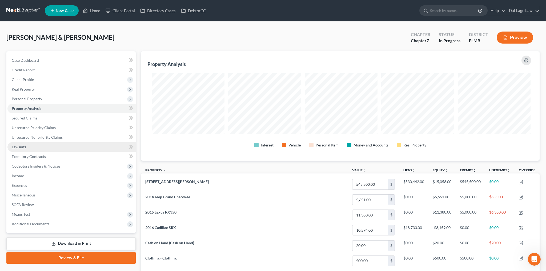
scroll to position [97, 401]
click at [21, 94] on span "Personal Property" at bounding box center [71, 99] width 128 height 10
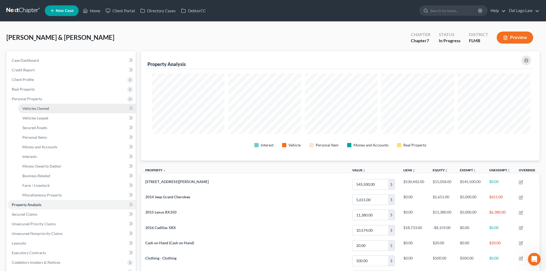
click at [26, 106] on span "Vehicles Owned" at bounding box center [35, 108] width 27 height 5
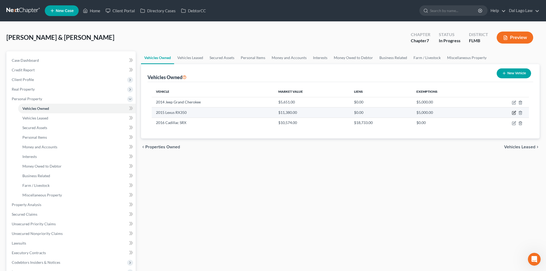
click at [516, 111] on icon "button" at bounding box center [515, 112] width 2 height 2
select select "0"
select select "11"
select select "2"
select select "0"
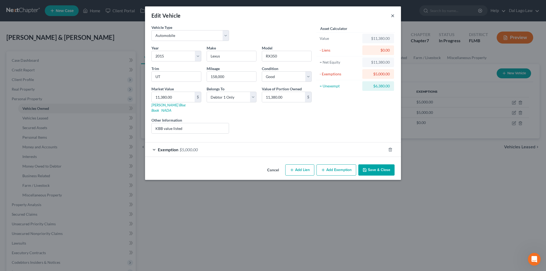
click at [391, 12] on button "×" at bounding box center [393, 15] width 4 height 6
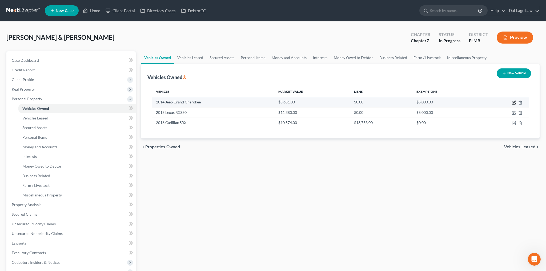
click at [516, 100] on icon "button" at bounding box center [514, 102] width 4 height 4
select select "0"
select select "12"
select select "3"
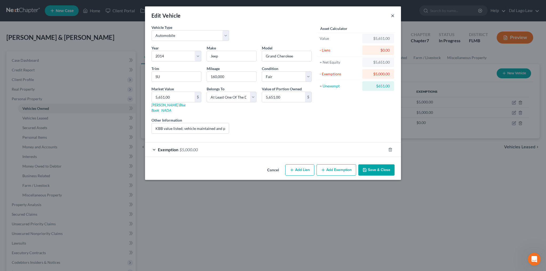
click at [391, 12] on button "×" at bounding box center [393, 15] width 4 height 6
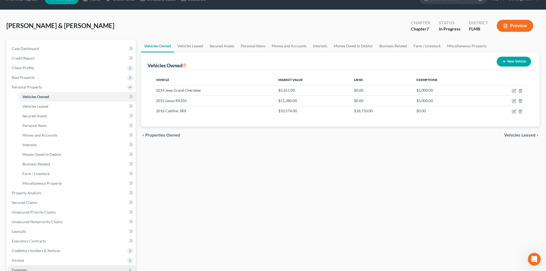
scroll to position [17, 0]
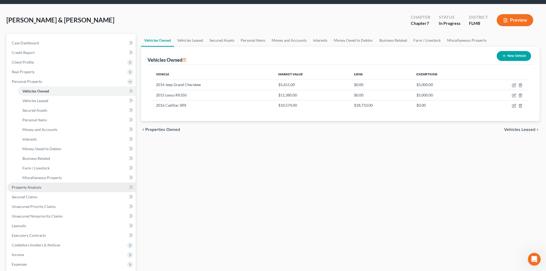
click at [19, 185] on span "Property Analysis" at bounding box center [27, 187] width 30 height 5
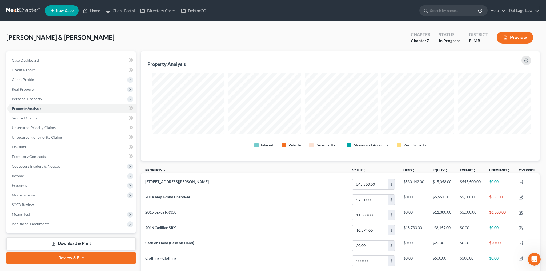
click at [74, 237] on link "Download & Print" at bounding box center [70, 243] width 129 height 13
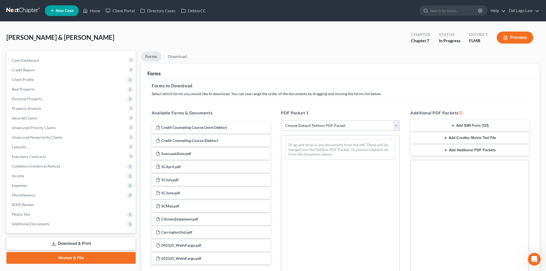
click at [281, 120] on select "Choose Default Petition PDF Packet Complete Bankruptcy Petition (all forms and …" at bounding box center [340, 125] width 119 height 11
select select "0"
click option "Complete Bankruptcy Petition (all forms and schedules)" at bounding box center [0, 0] width 0 height 0
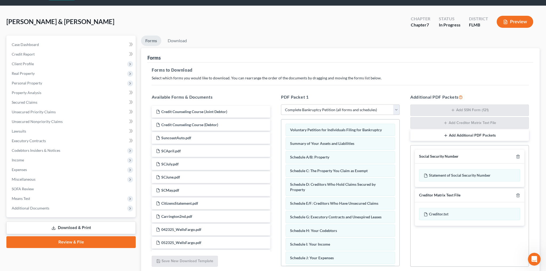
scroll to position [16, 0]
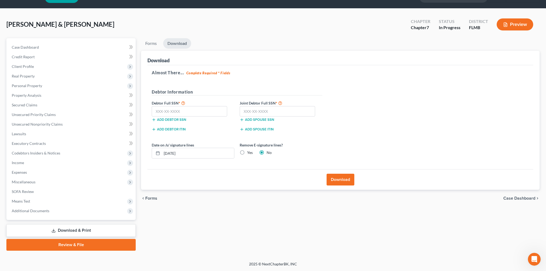
scroll to position [0, 0]
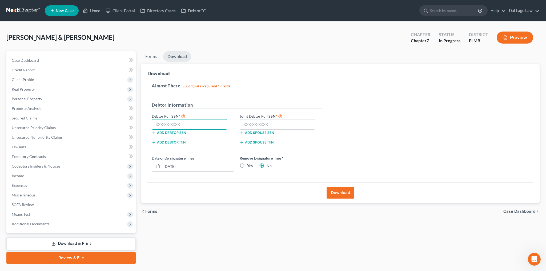
click at [189, 119] on input "text" at bounding box center [189, 124] width 75 height 11
type input "304-76-5956"
click at [240, 119] on input "text" at bounding box center [277, 124] width 75 height 11
type input "306-74-1253"
click at [182, 161] on input "[DATE]" at bounding box center [198, 166] width 72 height 10
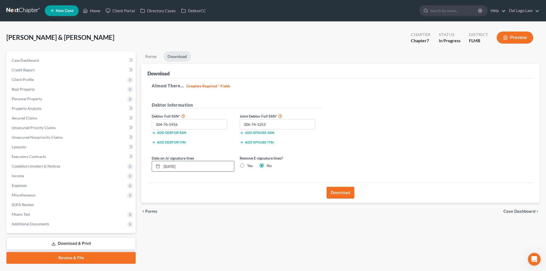
drag, startPoint x: 184, startPoint y: 129, endPoint x: 123, endPoint y: 130, distance: 61.1
click at [162, 161] on input "[DATE]" at bounding box center [198, 166] width 72 height 10
click at [247, 163] on label "Yes" at bounding box center [250, 165] width 6 height 5
click at [249, 163] on input "Yes" at bounding box center [250, 164] width 3 height 3
radio input "true"
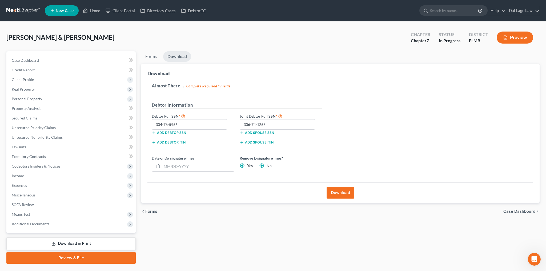
radio input "false"
click at [330, 182] on div "Download" at bounding box center [341, 192] width 386 height 21
click at [334, 186] on button "Download" at bounding box center [341, 192] width 28 height 12
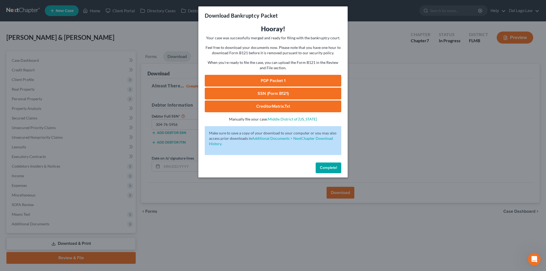
click at [273, 75] on link "PDF Packet 1" at bounding box center [273, 81] width 137 height 12
click at [265, 88] on link "SSN (Form B121)" at bounding box center [273, 94] width 137 height 12
click at [320, 165] on span "Complete!" at bounding box center [328, 167] width 17 height 5
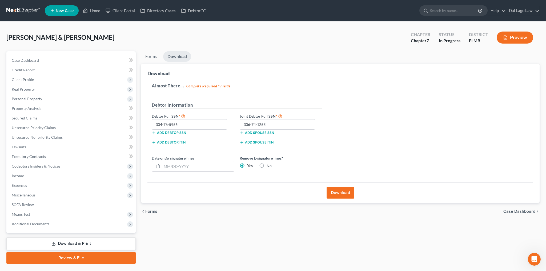
click at [533, 209] on span "Case Dashboard" at bounding box center [520, 211] width 32 height 4
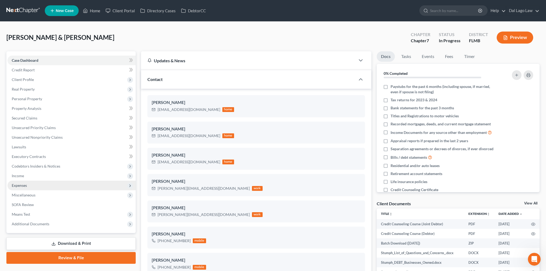
click at [15, 183] on span "Expenses" at bounding box center [19, 185] width 15 height 5
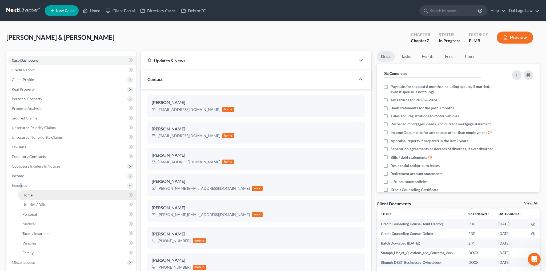
click at [22, 192] on span "Home" at bounding box center [27, 194] width 10 height 5
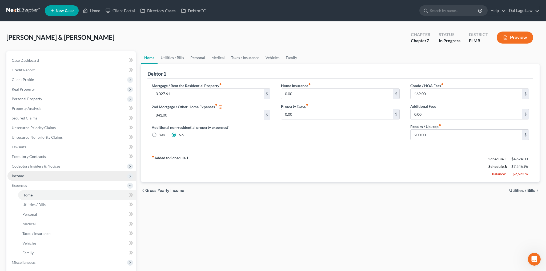
click at [20, 171] on span "Income" at bounding box center [71, 176] width 128 height 10
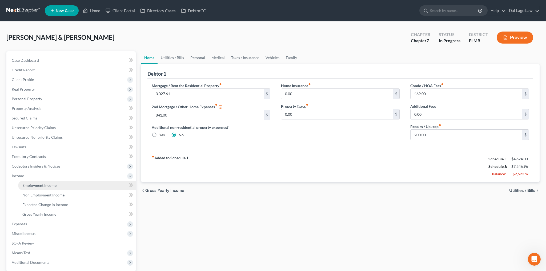
click at [23, 183] on span "Employment Income" at bounding box center [39, 185] width 34 height 5
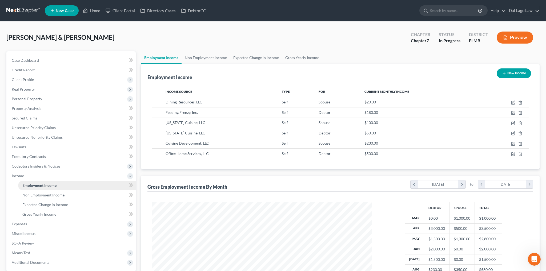
scroll to position [110, 231]
click at [81, 7] on link "Home" at bounding box center [91, 11] width 23 height 10
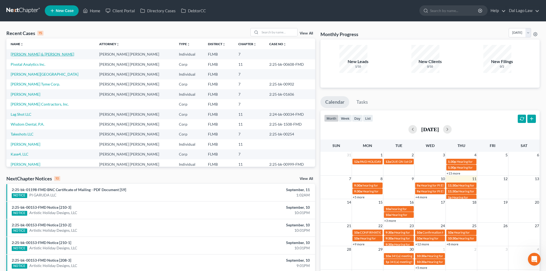
click at [17, 52] on link "[PERSON_NAME] & [PERSON_NAME]" at bounding box center [42, 54] width 63 height 5
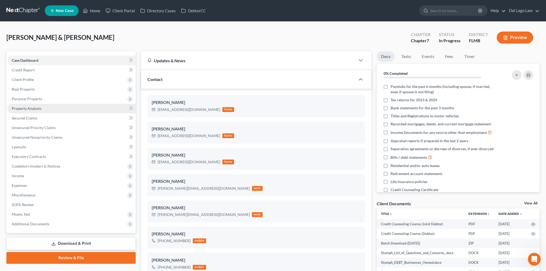
click at [25, 106] on span "Property Analysis" at bounding box center [27, 108] width 30 height 5
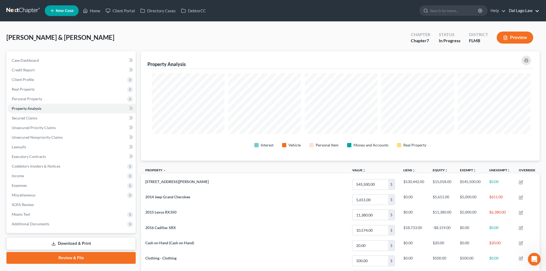
click at [539, 9] on link "Dal Lago Law" at bounding box center [523, 11] width 33 height 10
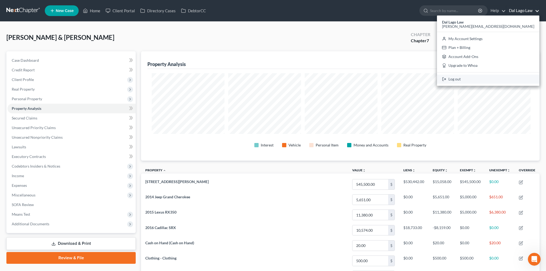
click at [520, 74] on link "Log out" at bounding box center [488, 78] width 102 height 9
